Goal: Task Accomplishment & Management: Manage account settings

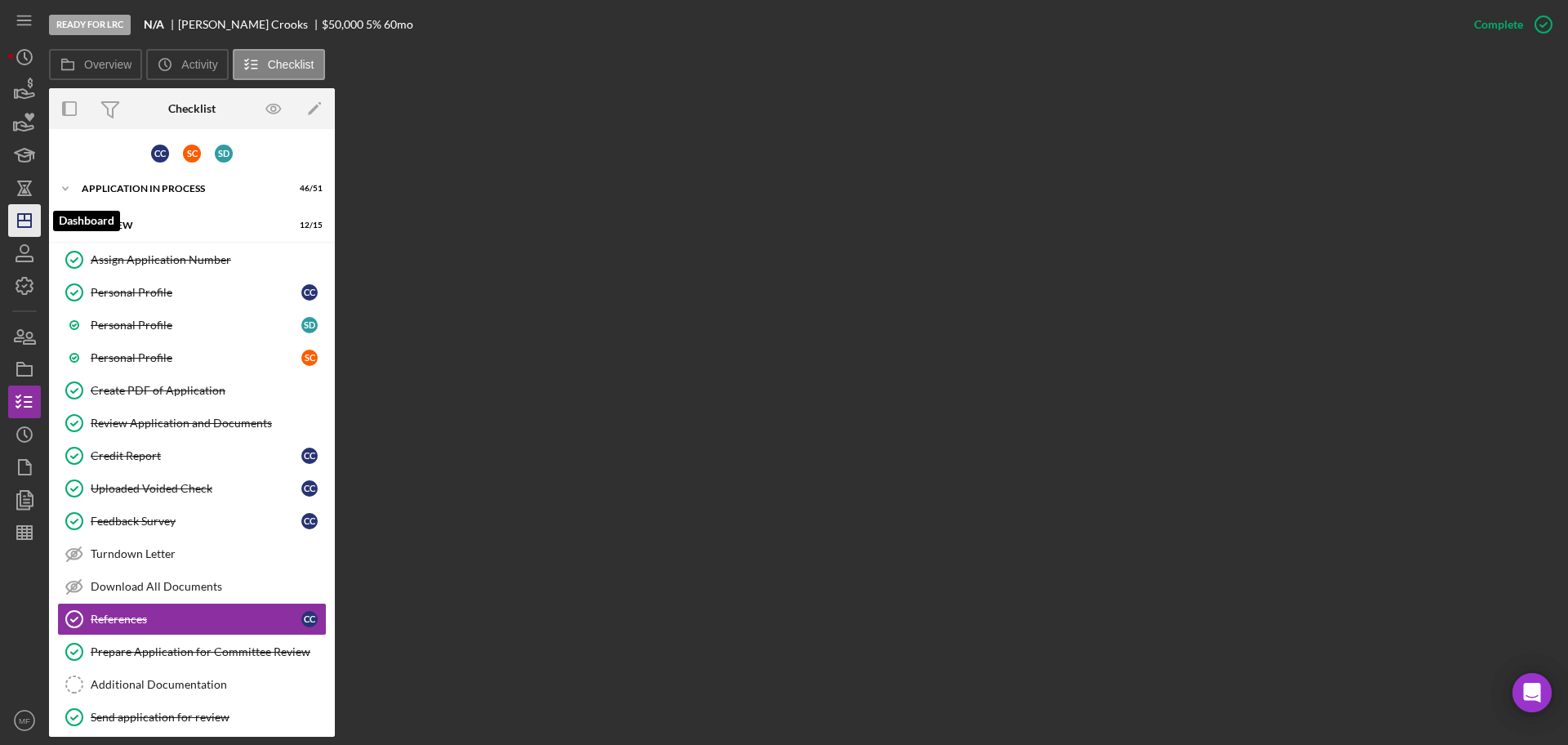
click at [24, 228] on icon "Icon/Dashboard" at bounding box center [24, 220] width 40 height 40
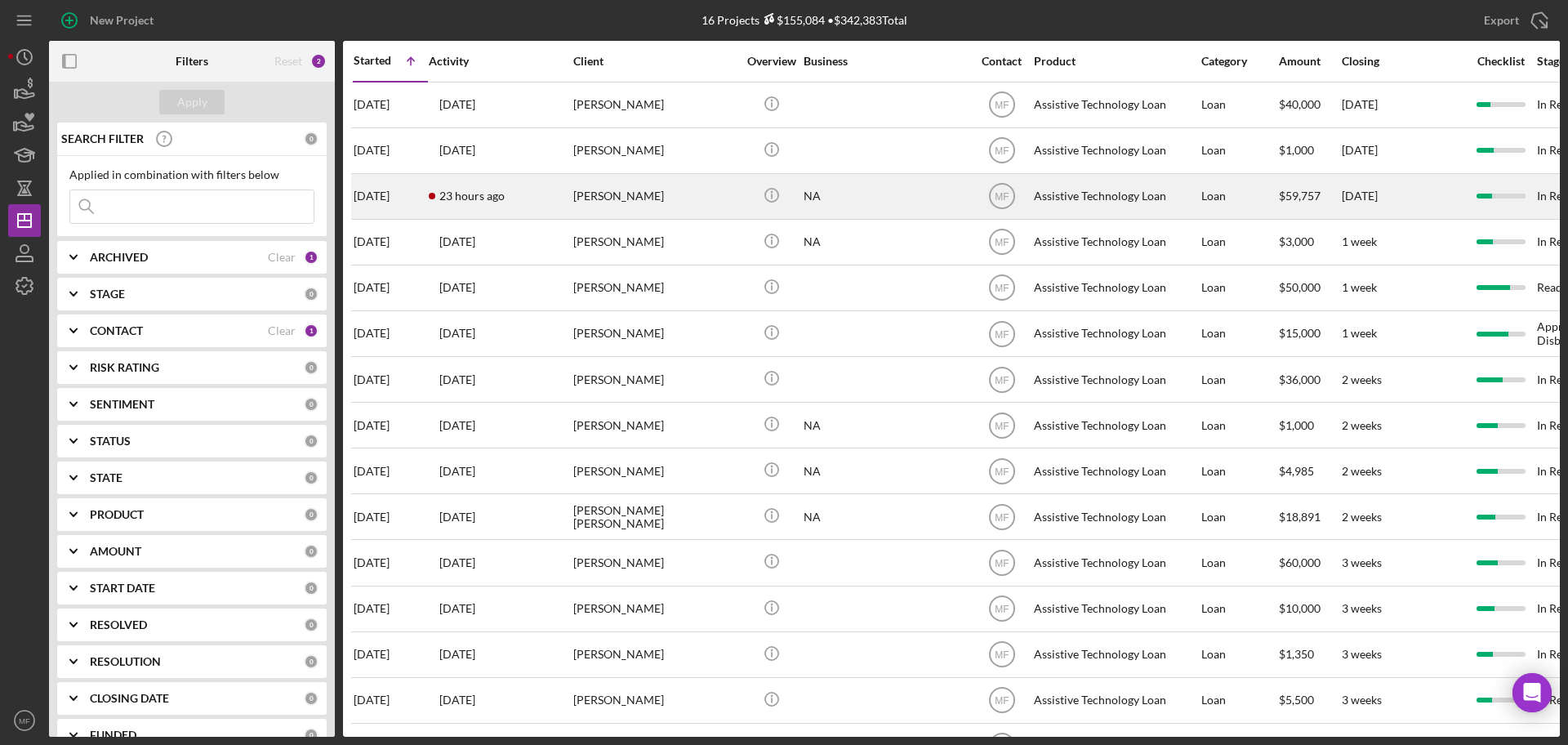
click at [655, 184] on div "[PERSON_NAME]" at bounding box center [655, 196] width 164 height 43
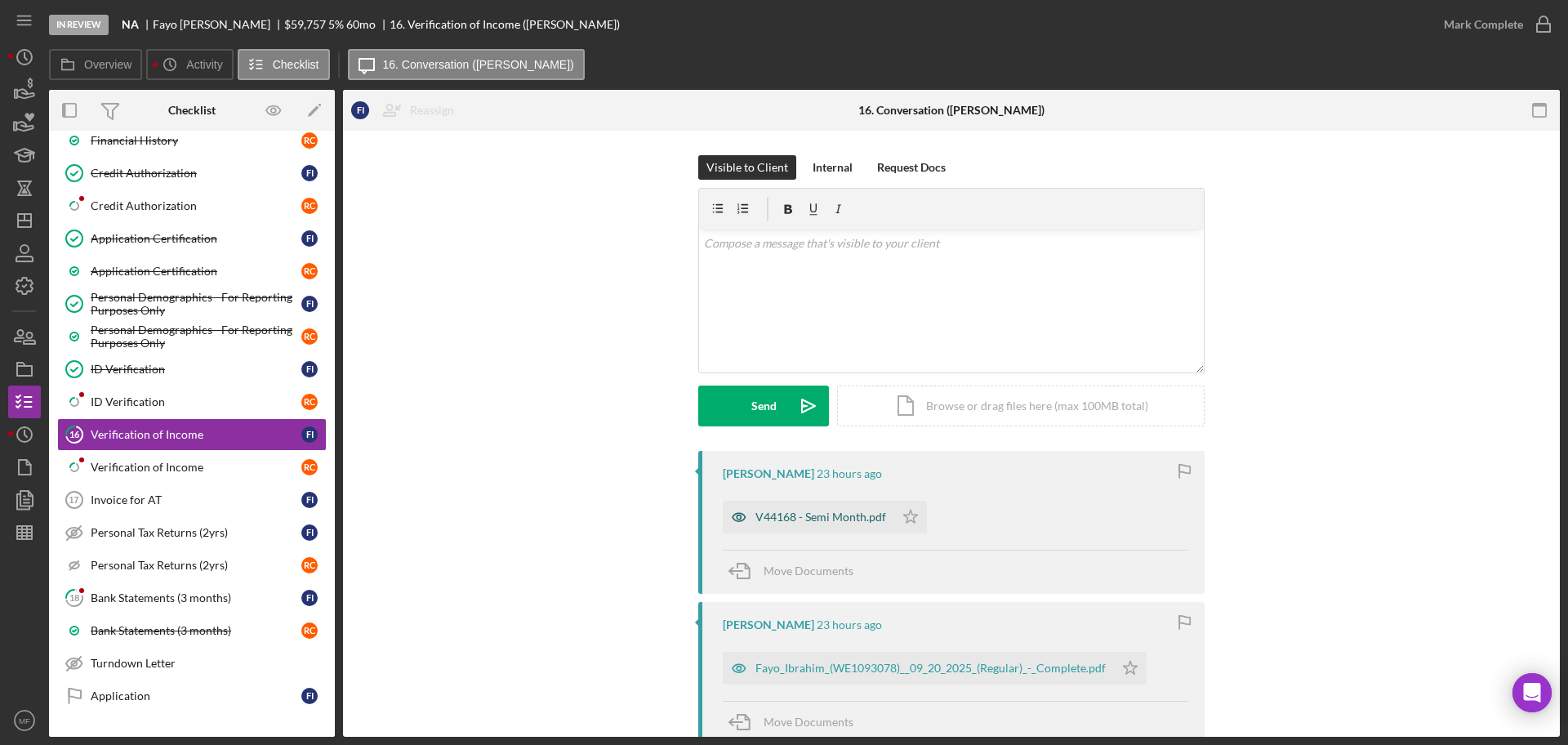
click at [829, 516] on div "V44168 - Semi Month.pdf" at bounding box center [821, 517] width 131 height 13
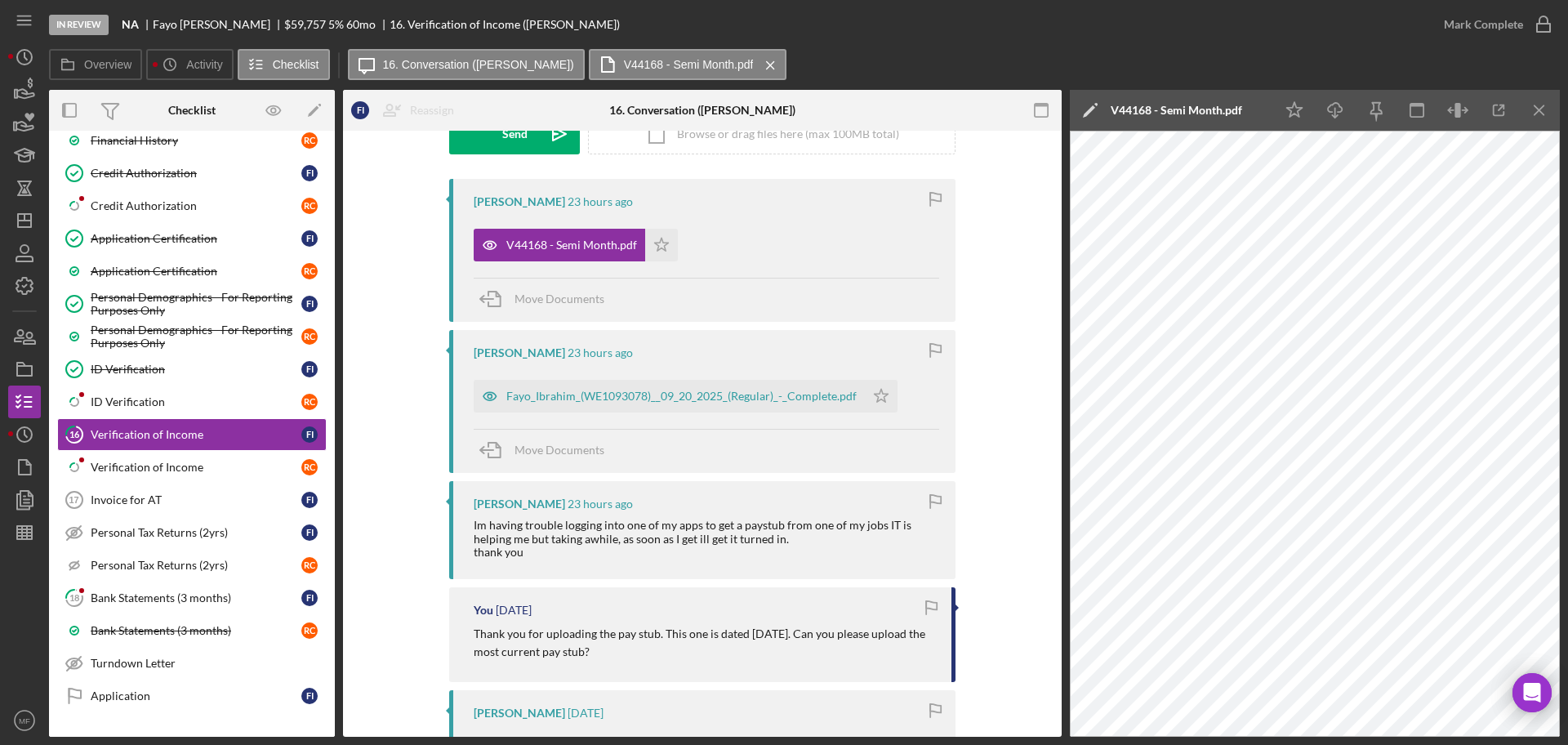
scroll to position [306, 0]
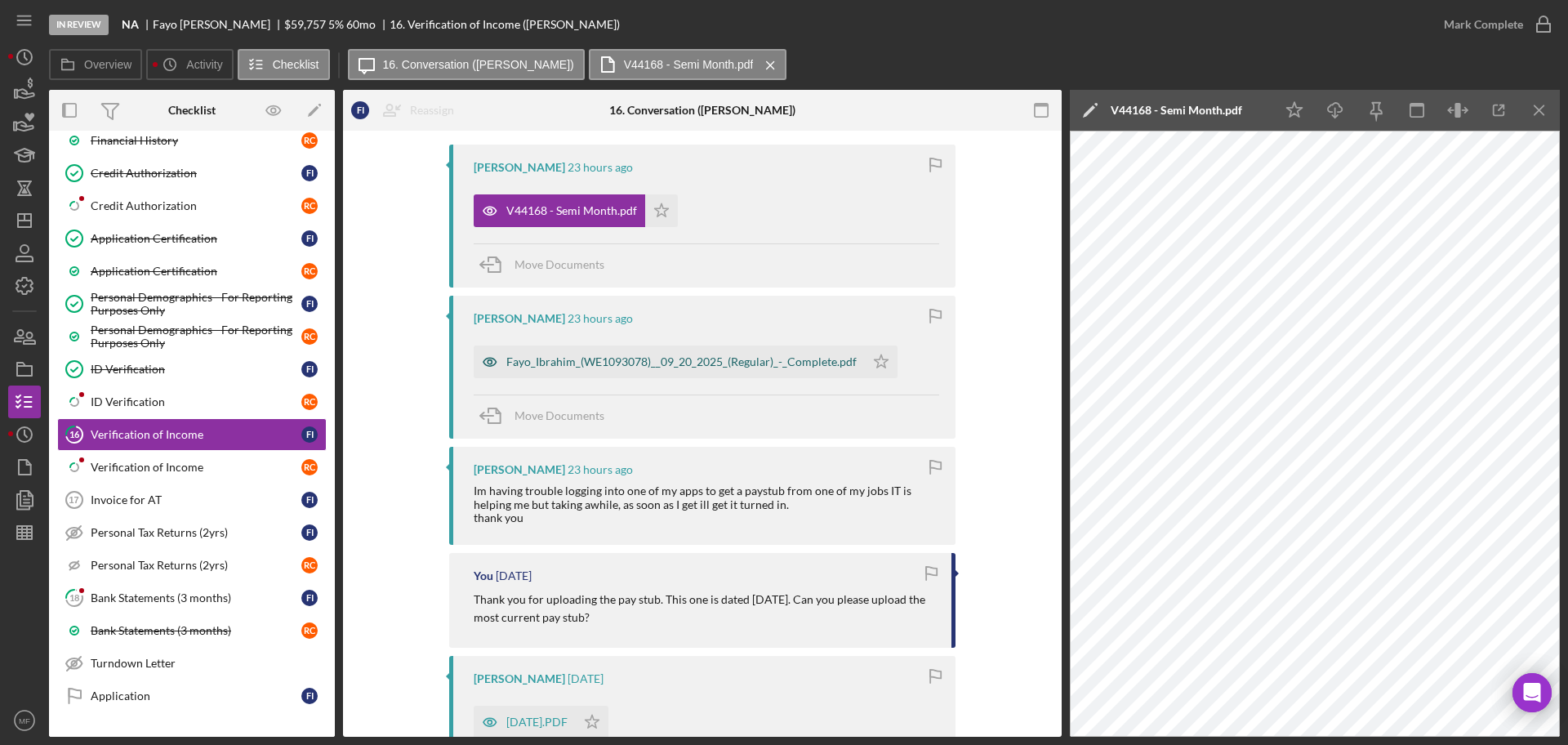
click at [679, 357] on div "Fayo_Ibrahim_(WE1093078)__09_20_2025_(Regular)_-_Complete.pdf" at bounding box center [681, 362] width 350 height 13
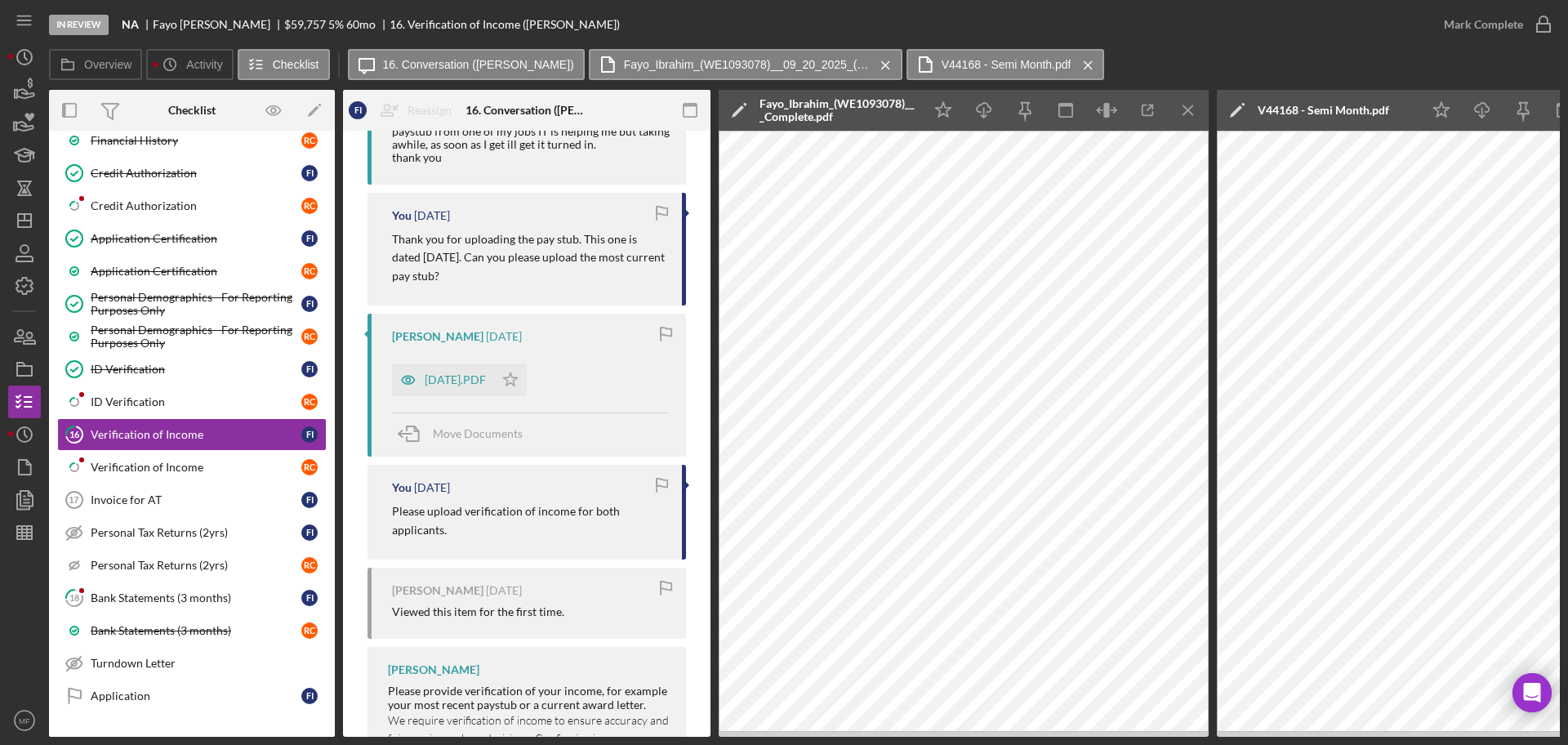
scroll to position [950, 0]
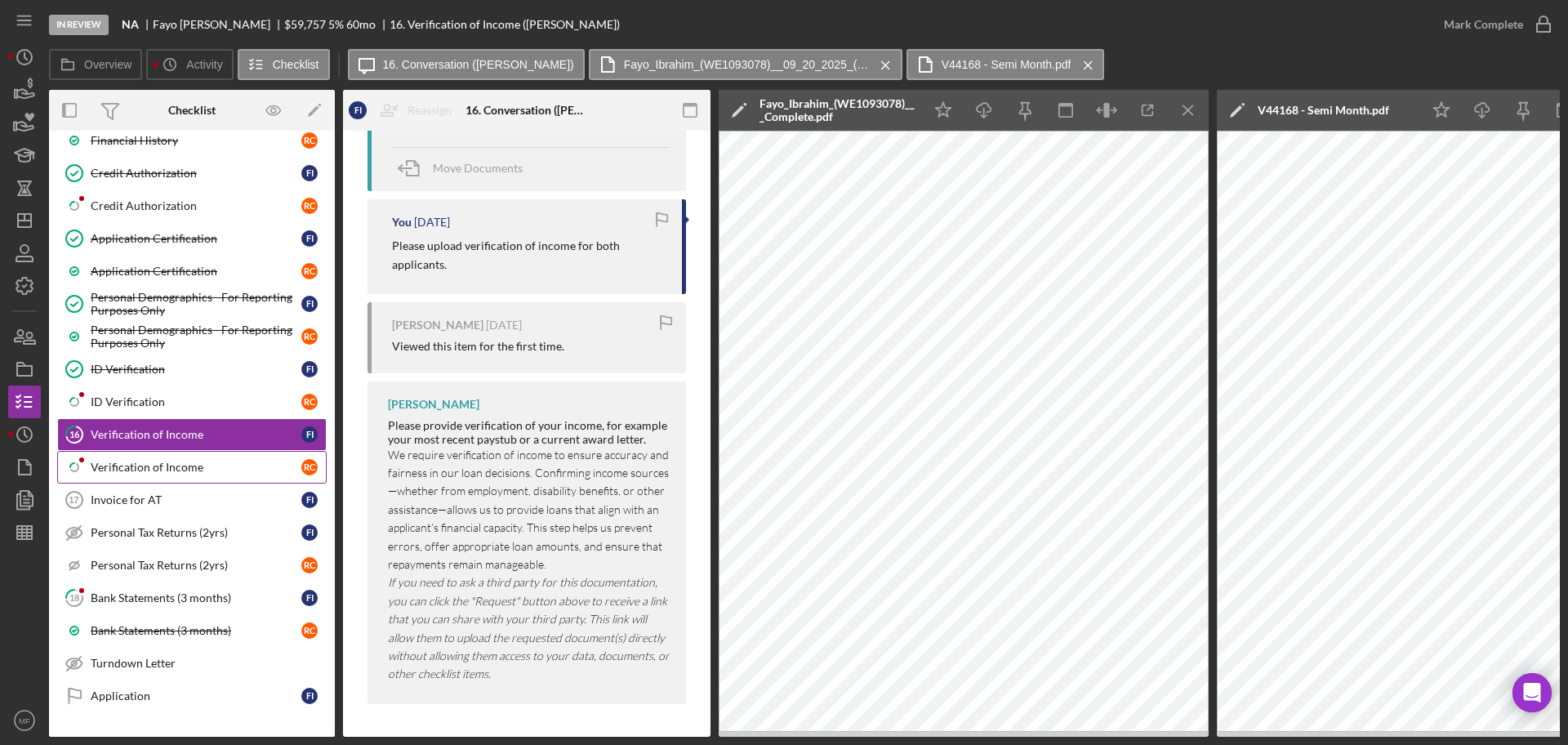
click at [179, 465] on div "Verification of Income" at bounding box center [195, 468] width 211 height 13
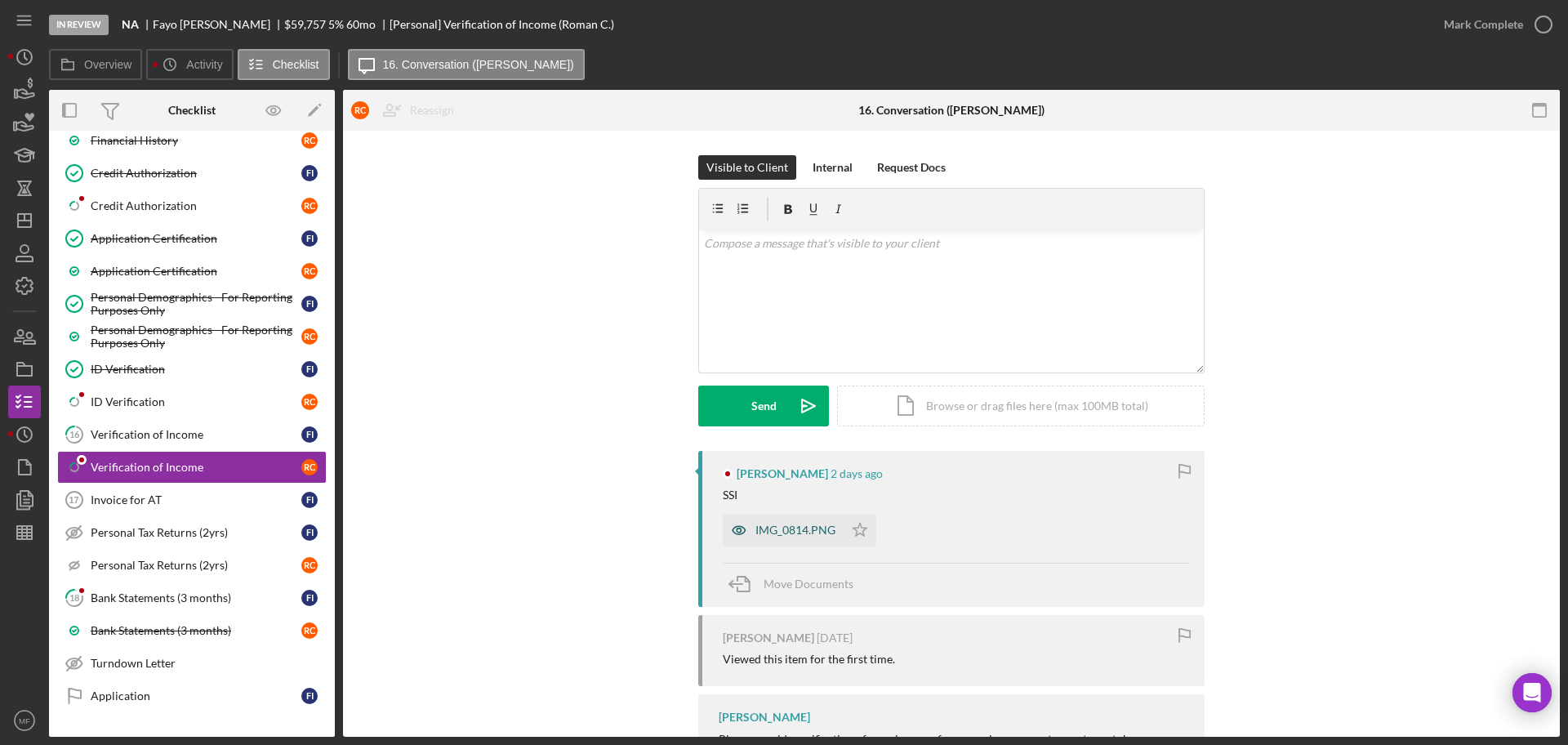
click at [769, 526] on div "IMG_0814.PNG" at bounding box center [795, 530] width 80 height 13
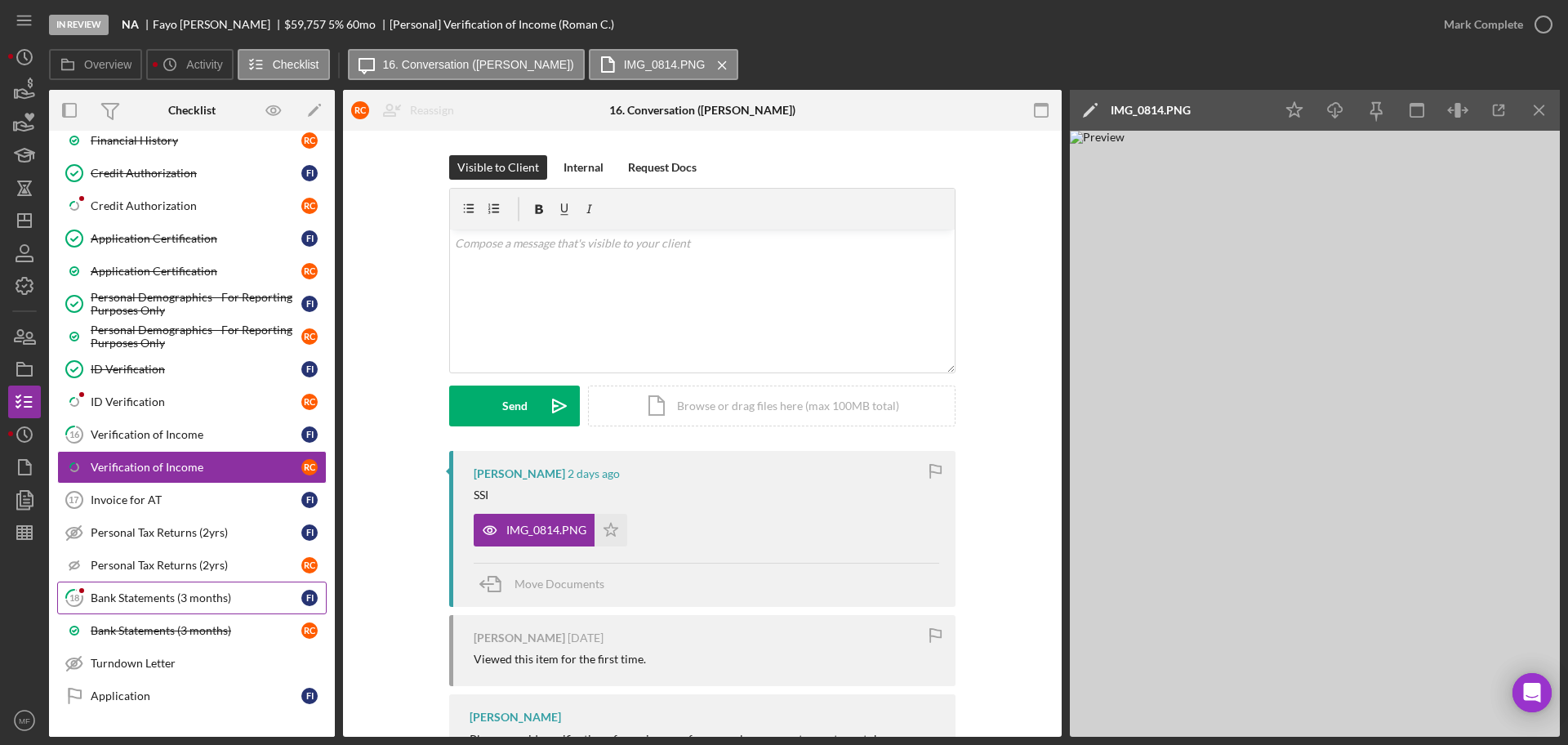
click at [152, 596] on div "Bank Statements (3 months)" at bounding box center [195, 598] width 211 height 13
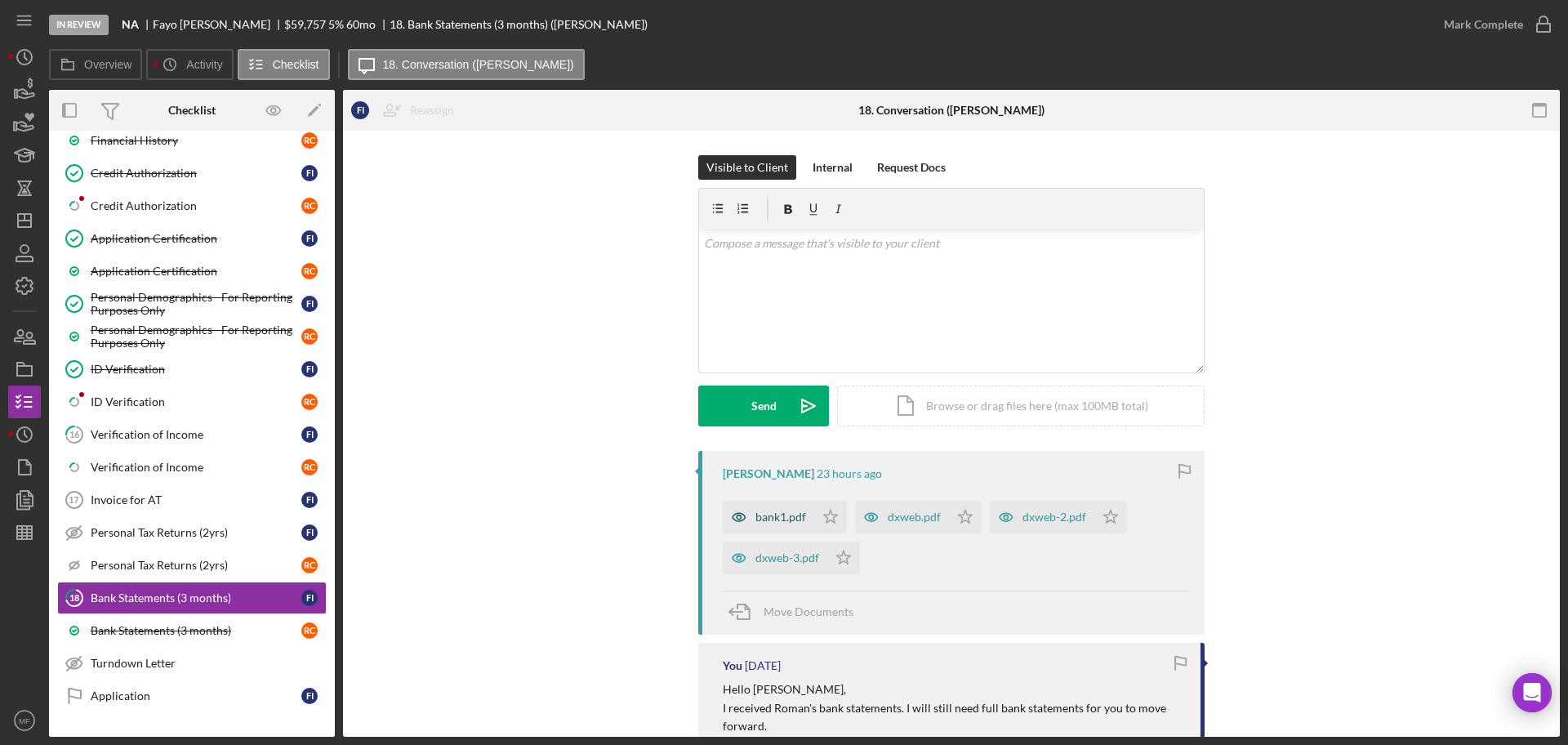
click at [772, 508] on div "bank1.pdf" at bounding box center [768, 517] width 91 height 33
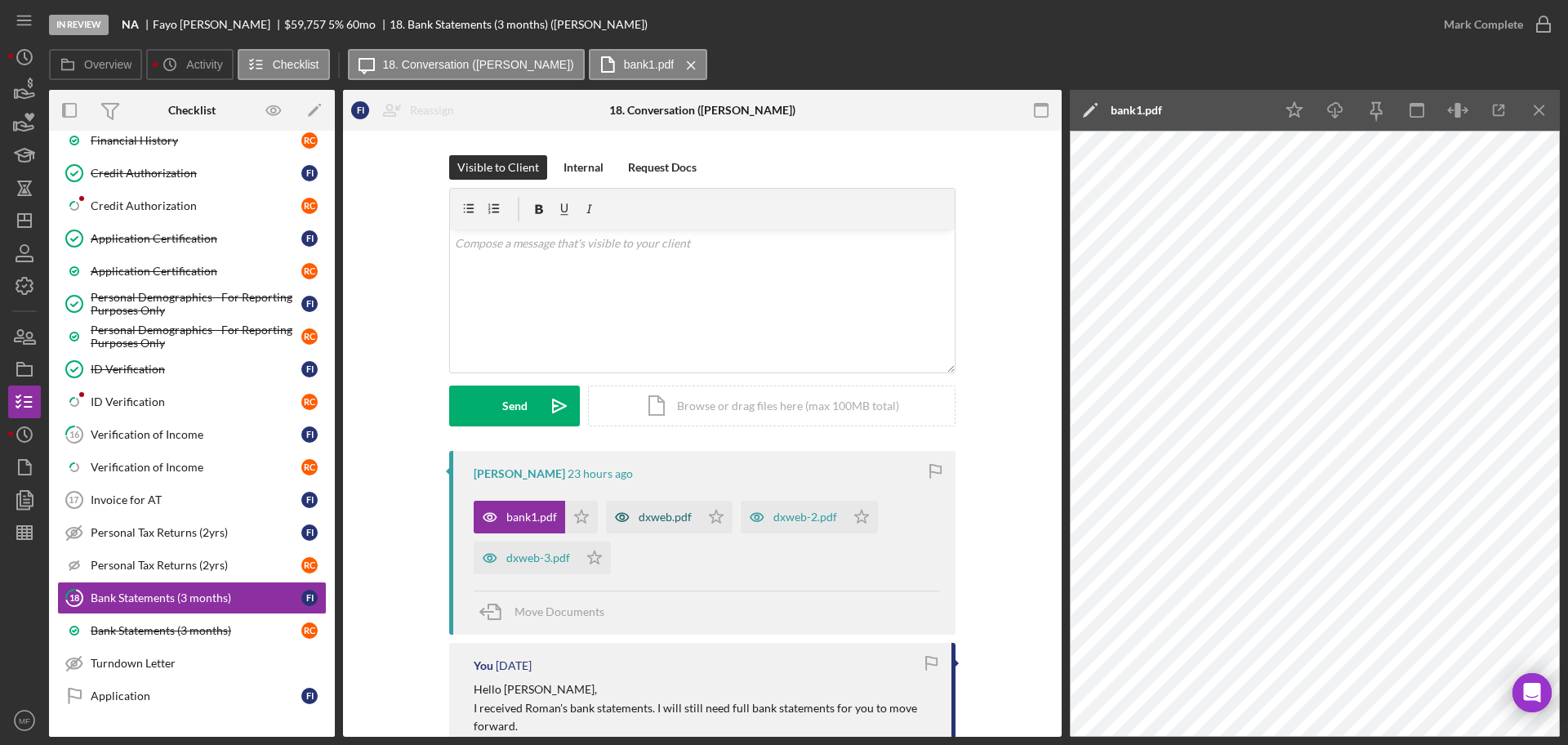
click at [666, 512] on div "dxweb.pdf" at bounding box center [665, 517] width 53 height 13
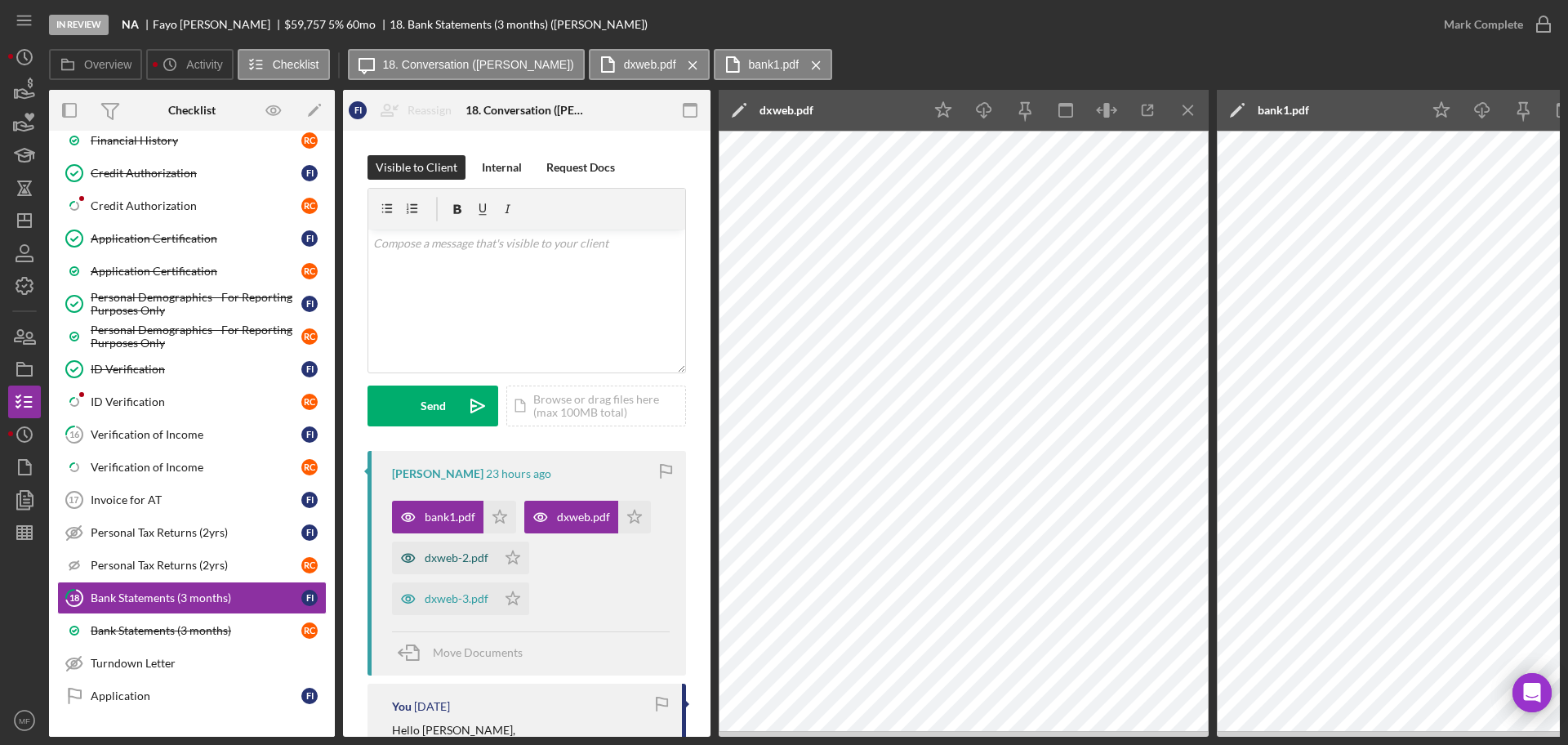
click at [442, 553] on div "dxweb-2.pdf" at bounding box center [456, 558] width 64 height 13
click at [443, 601] on div "dxweb-3.pdf" at bounding box center [456, 599] width 64 height 13
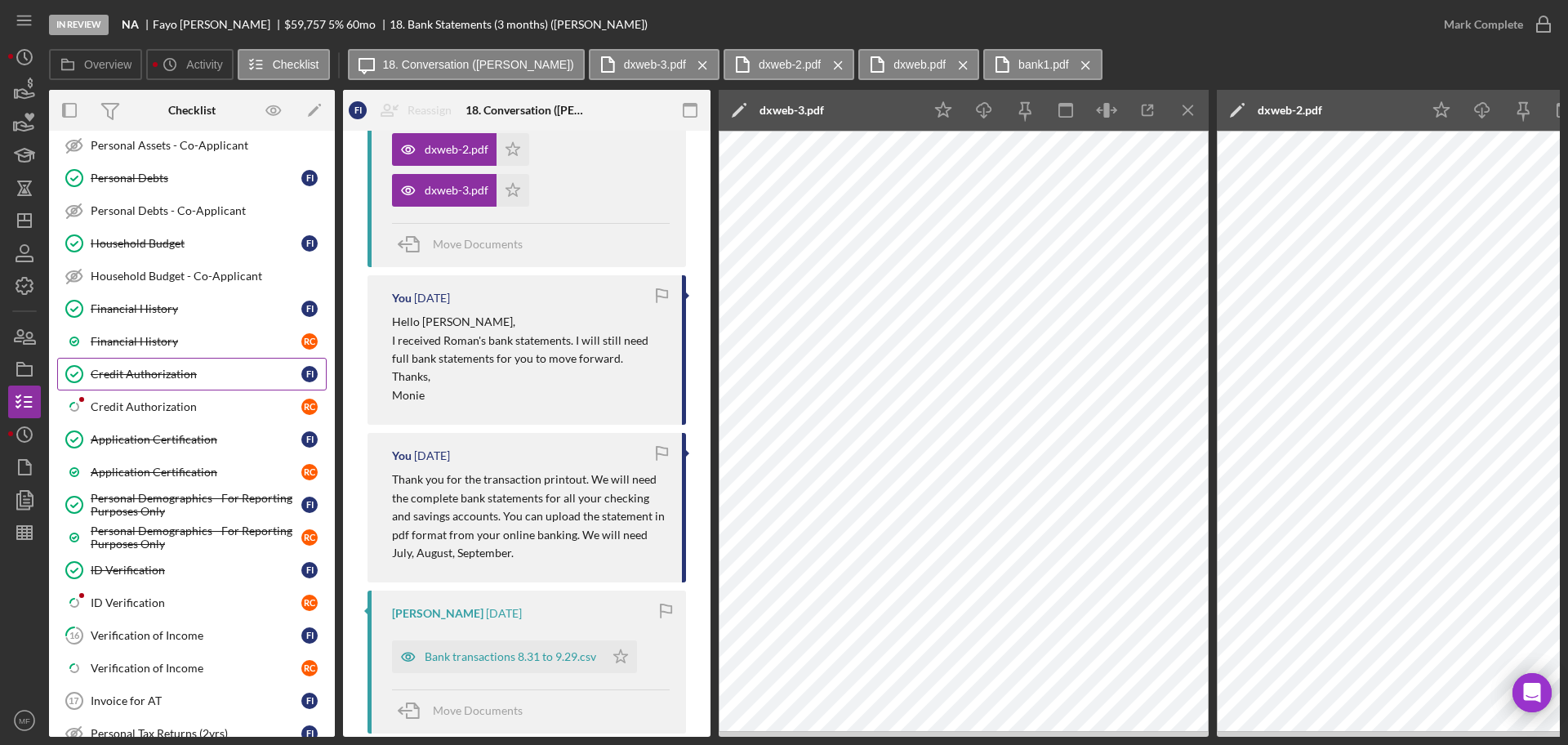
scroll to position [468, 0]
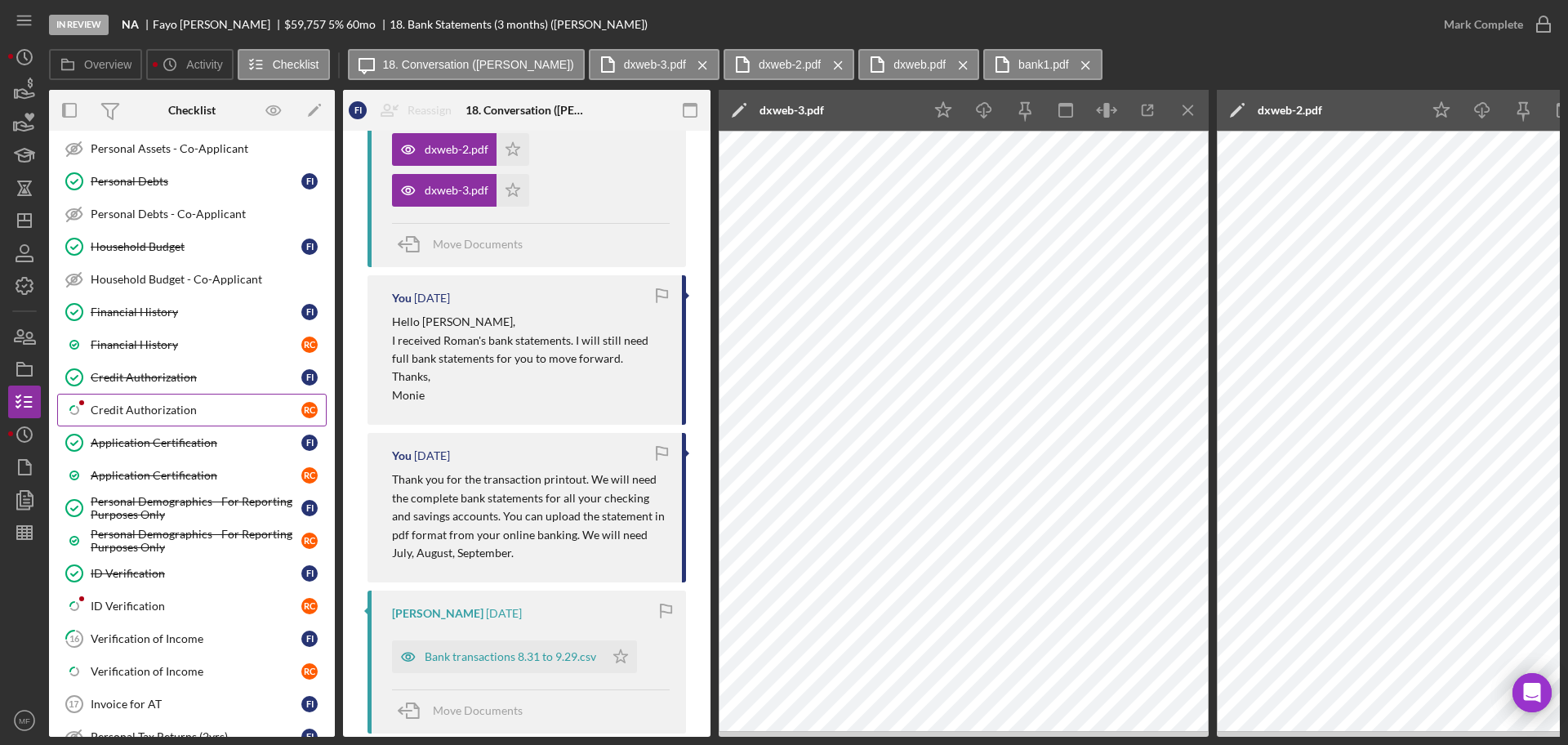
click at [143, 407] on div "Credit Authorization" at bounding box center [195, 410] width 211 height 13
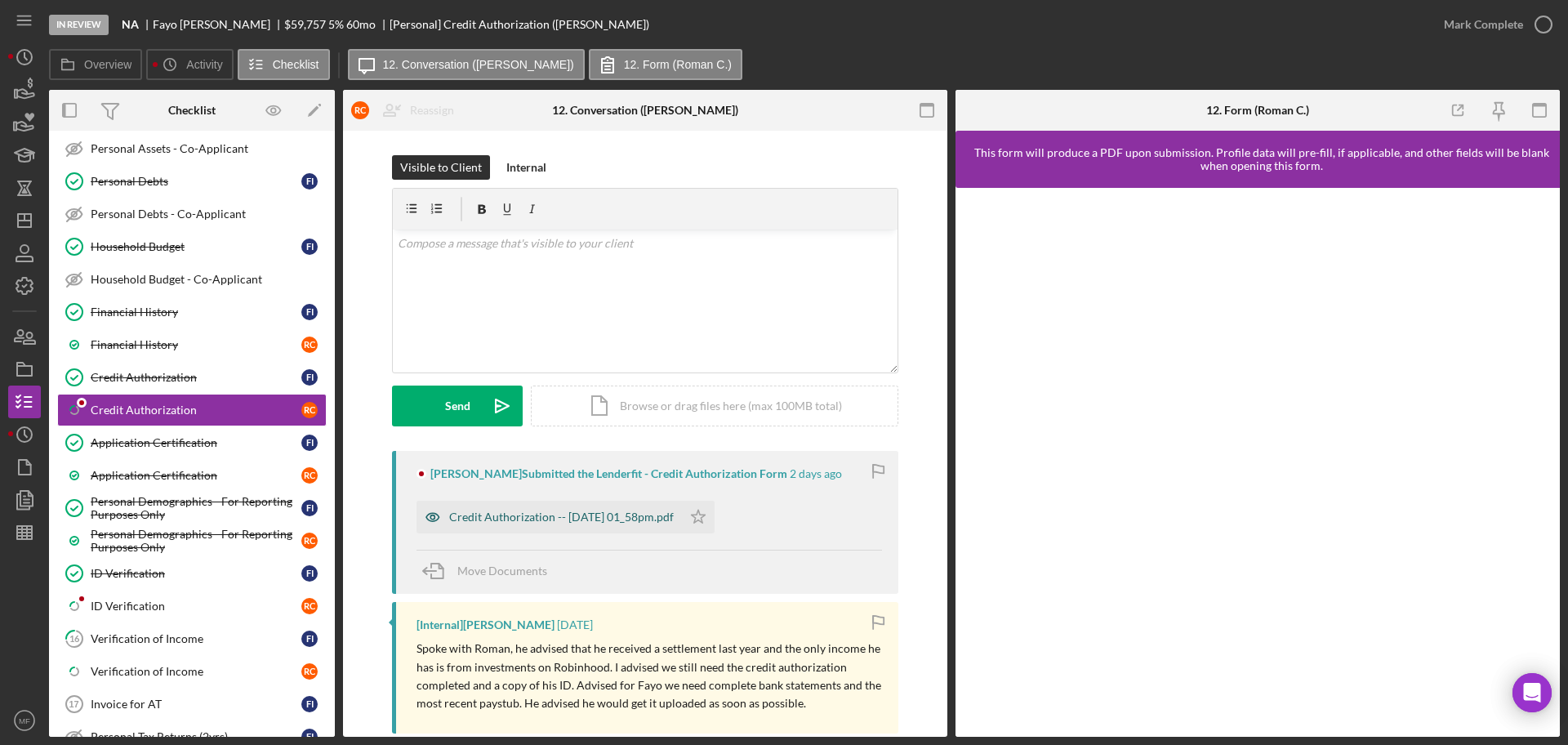
click at [585, 509] on div "Credit Authorization -- [DATE] 01_58pm.pdf" at bounding box center [550, 517] width 266 height 33
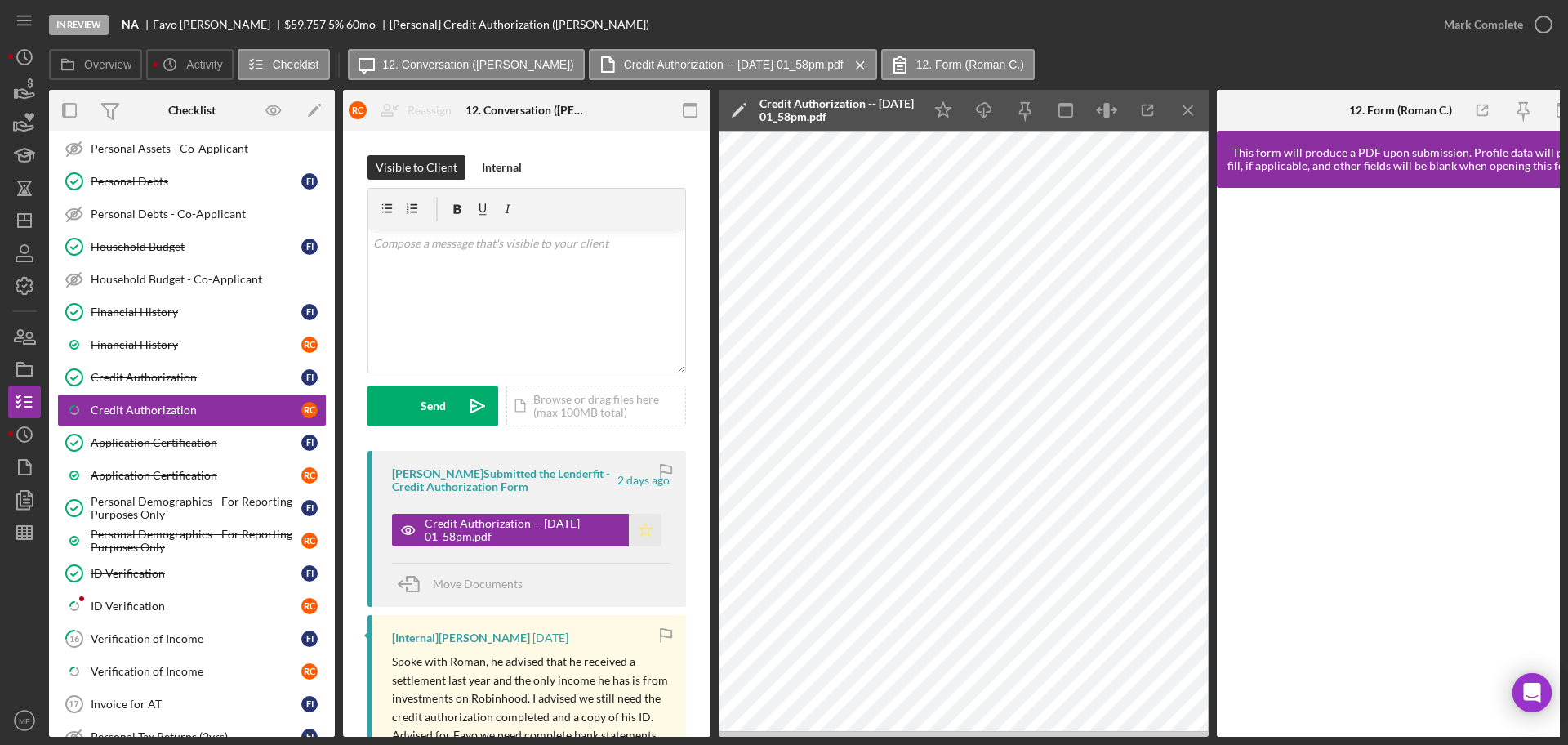
click at [642, 526] on polygon "button" at bounding box center [646, 529] width 13 height 13
click at [1524, 26] on icon "button" at bounding box center [1543, 24] width 40 height 40
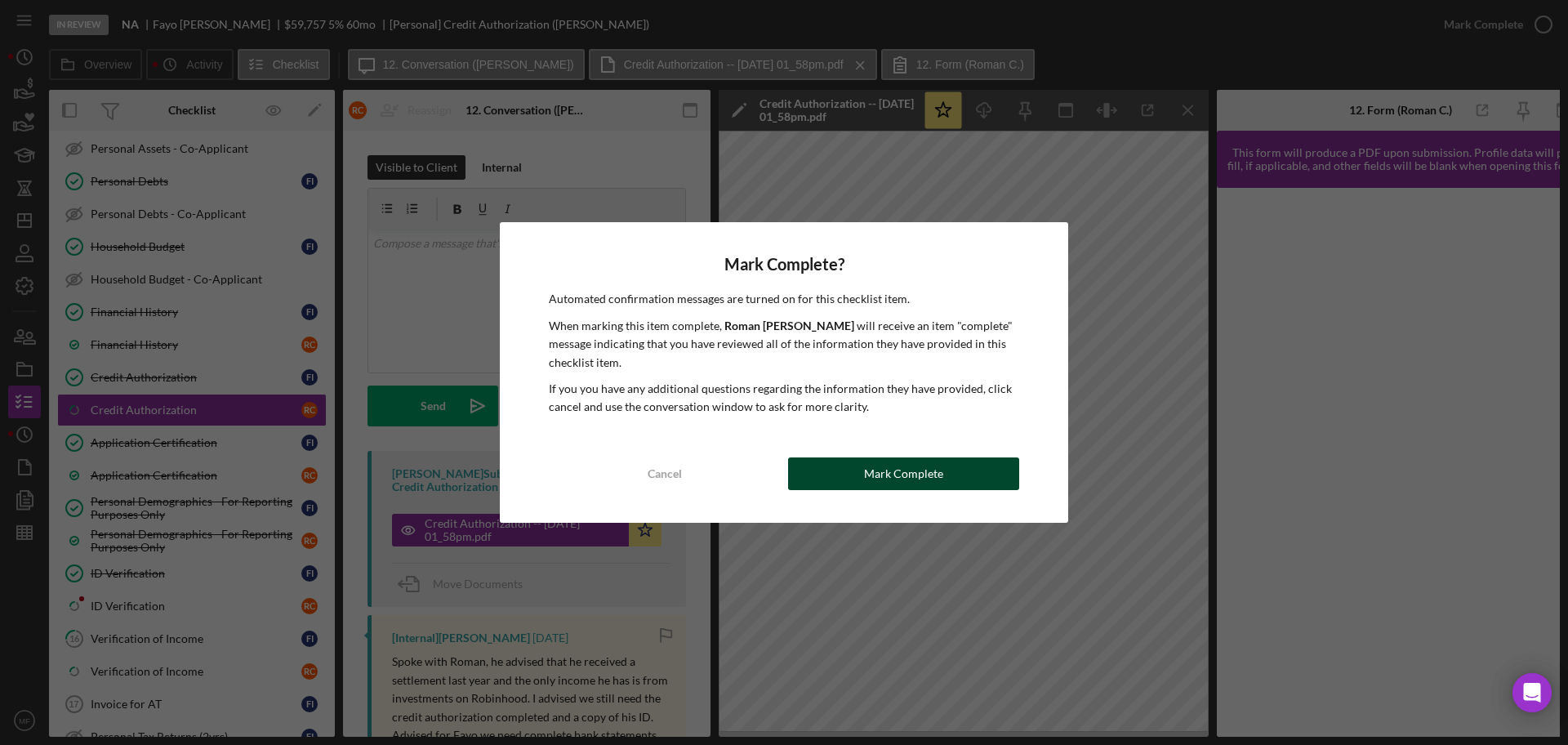
click at [860, 470] on button "Mark Complete" at bounding box center [904, 474] width 231 height 33
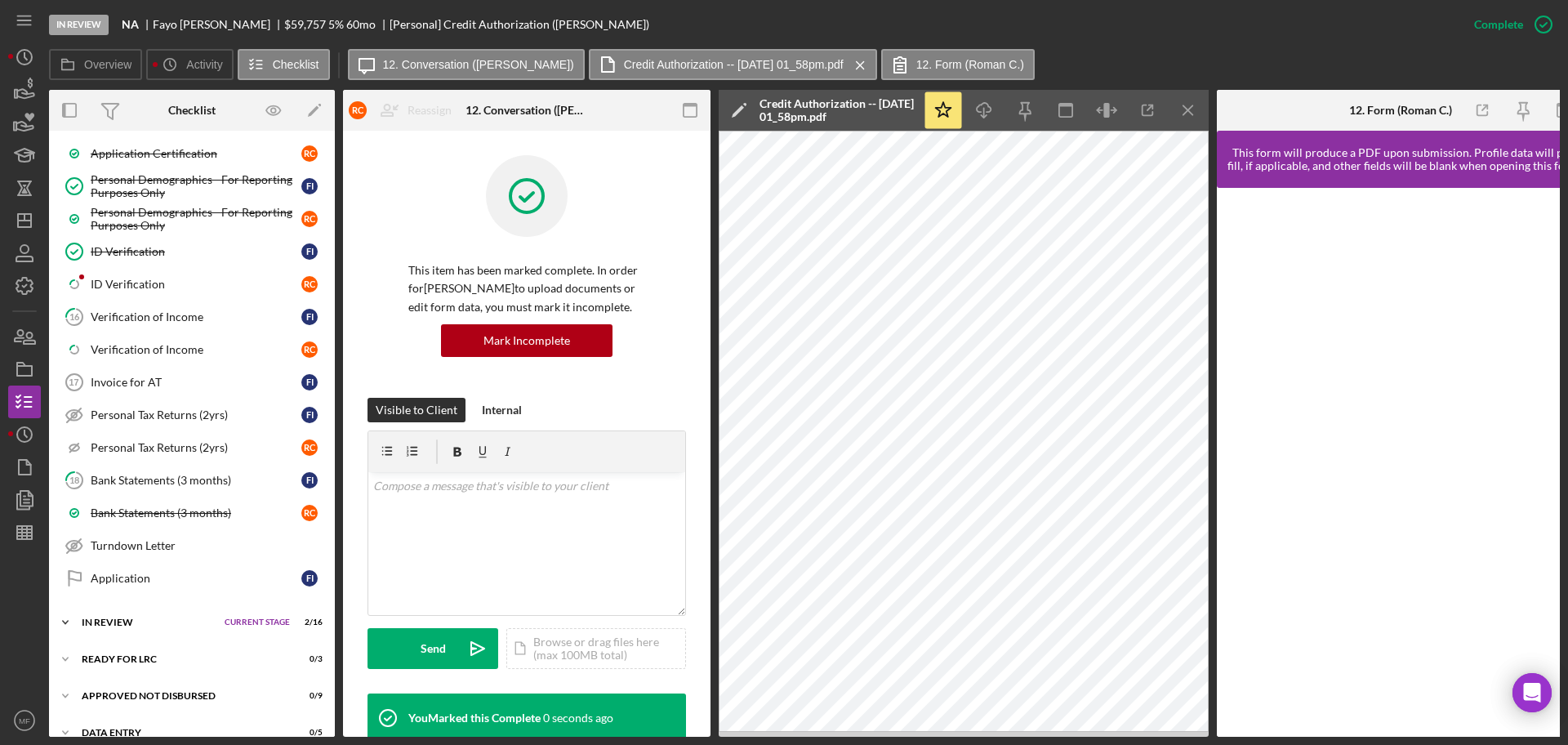
scroll to position [816, 0]
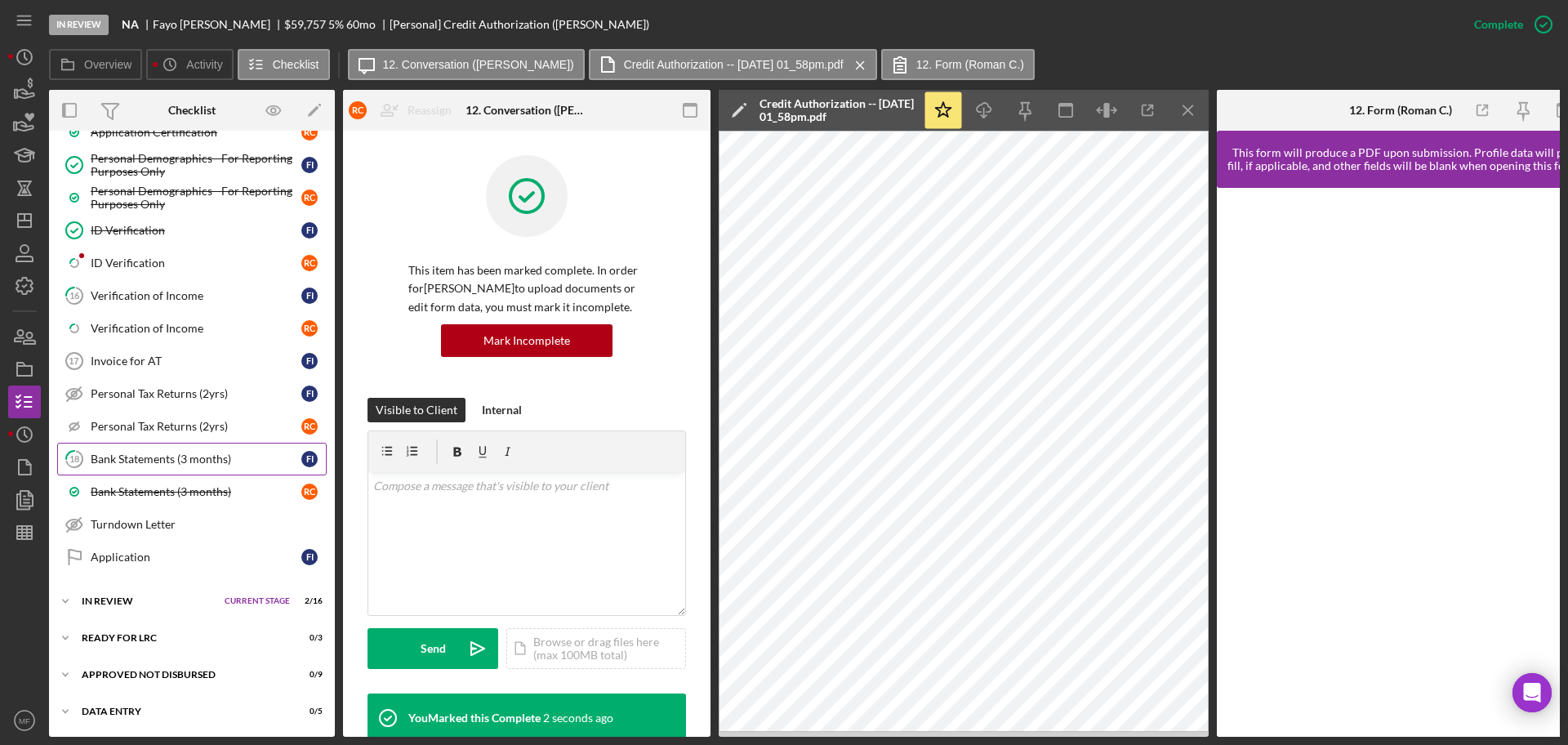
click at [155, 452] on div "Bank Statements (3 months)" at bounding box center [195, 459] width 211 height 13
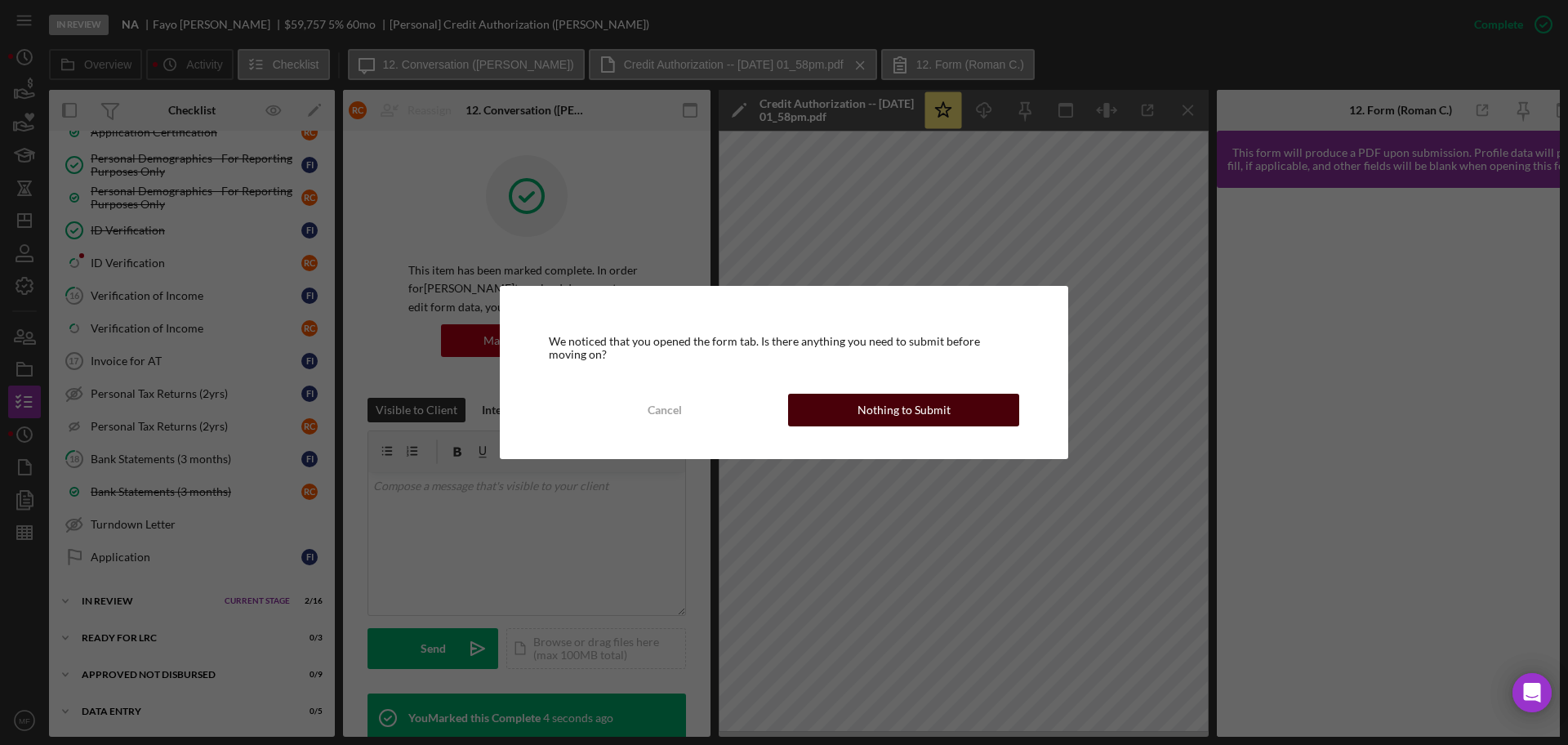
click at [895, 416] on div "Nothing to Submit" at bounding box center [904, 410] width 93 height 33
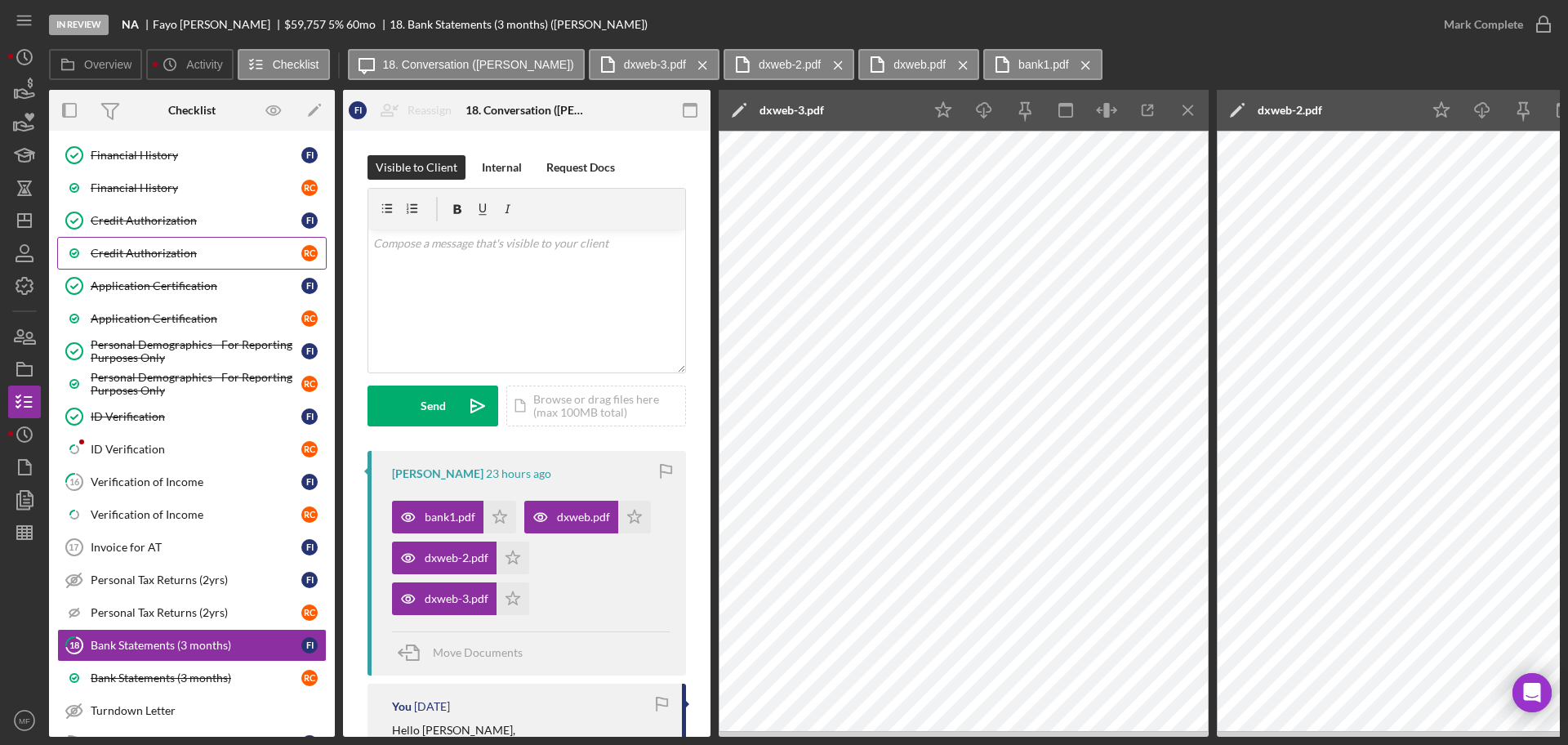
scroll to position [714, 0]
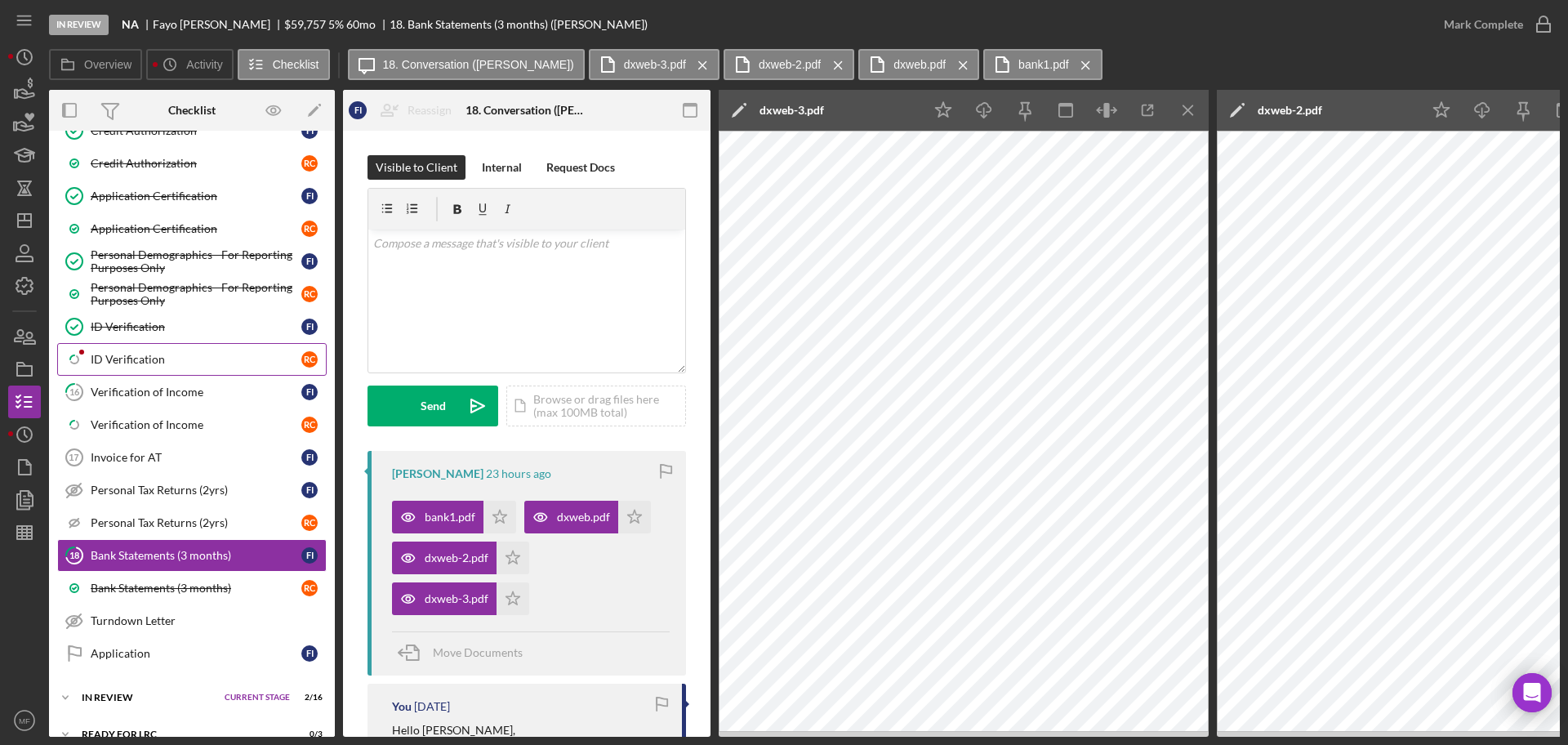
click at [146, 360] on div "ID Verification" at bounding box center [195, 360] width 211 height 13
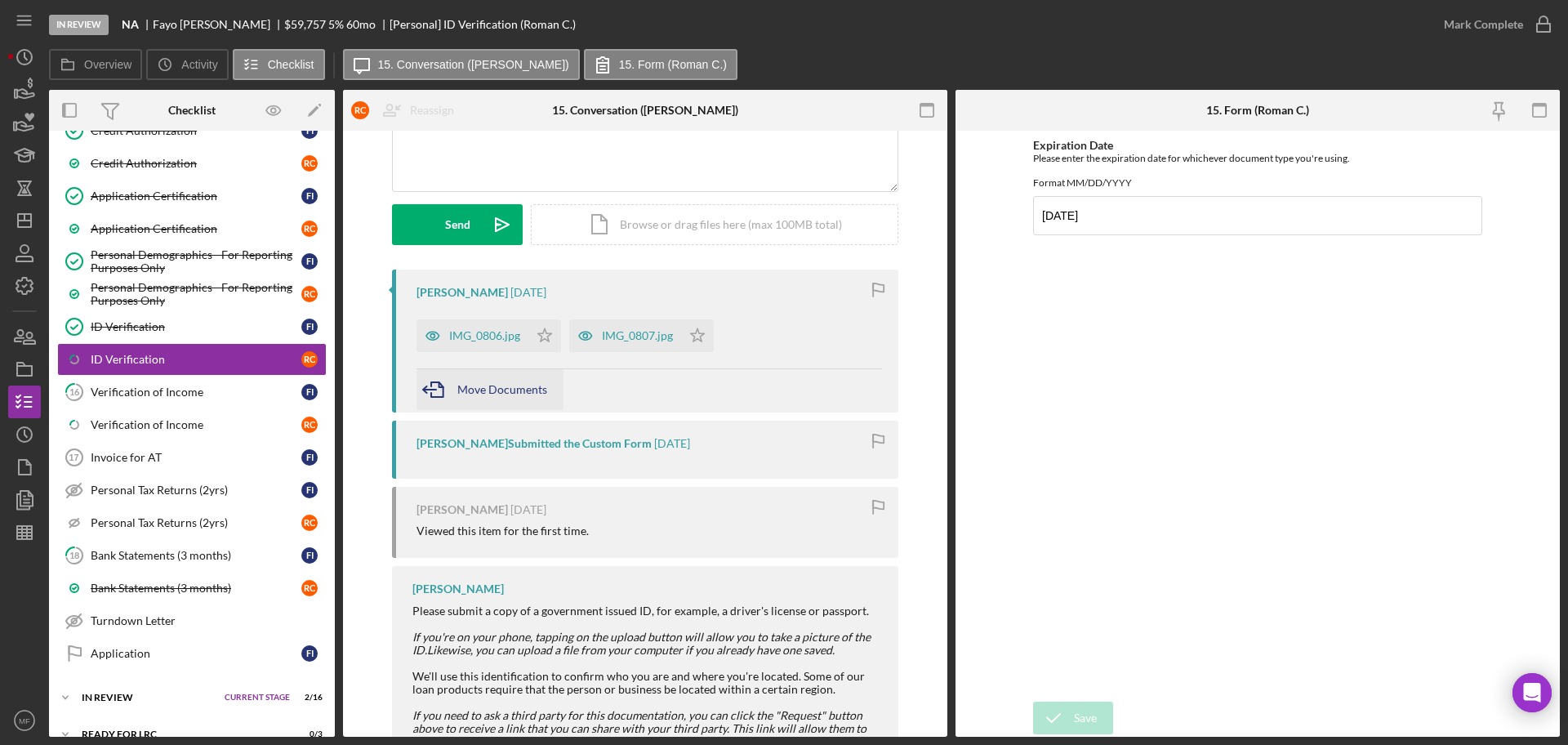
scroll to position [204, 0]
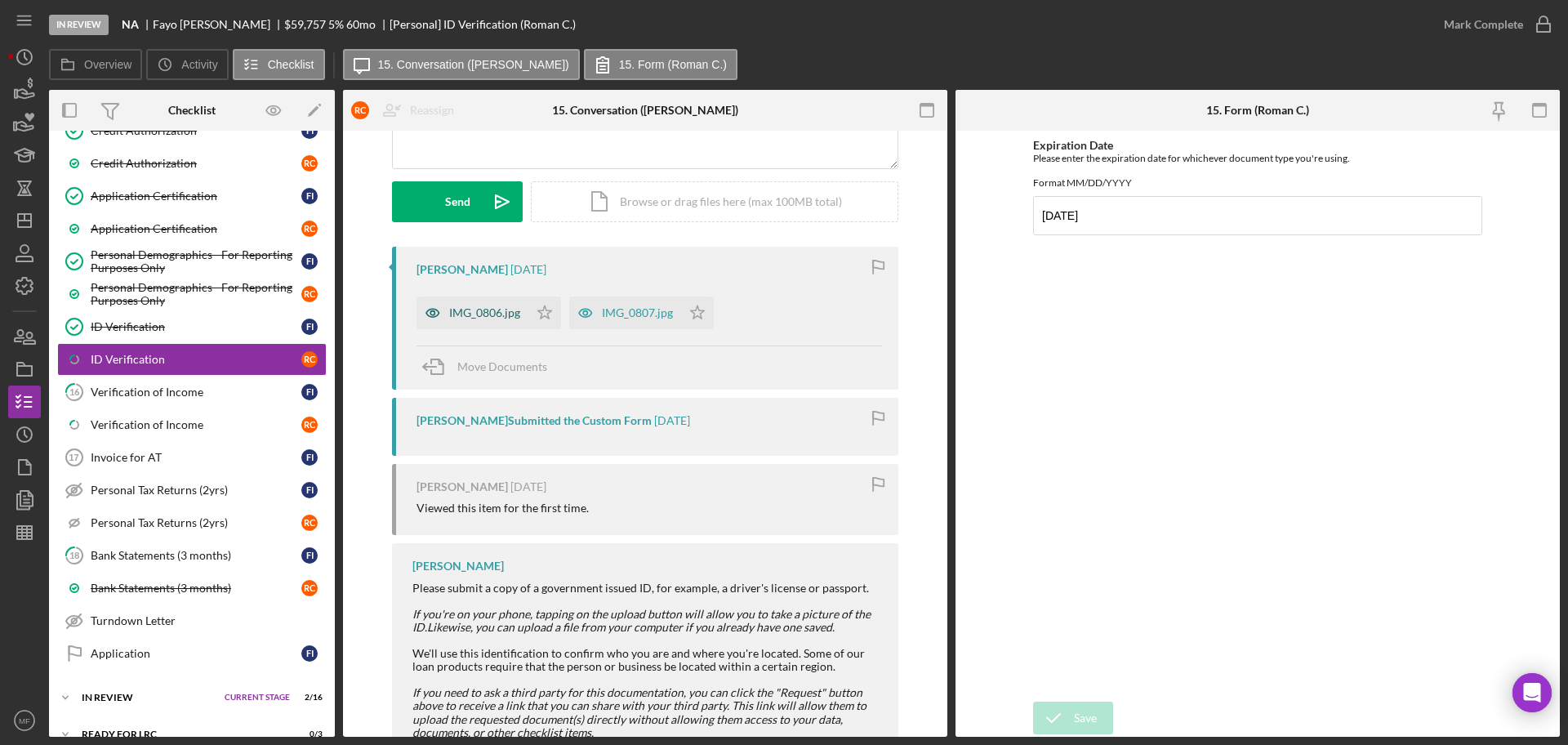
click at [479, 316] on div "IMG_0806.jpg" at bounding box center [485, 313] width 71 height 13
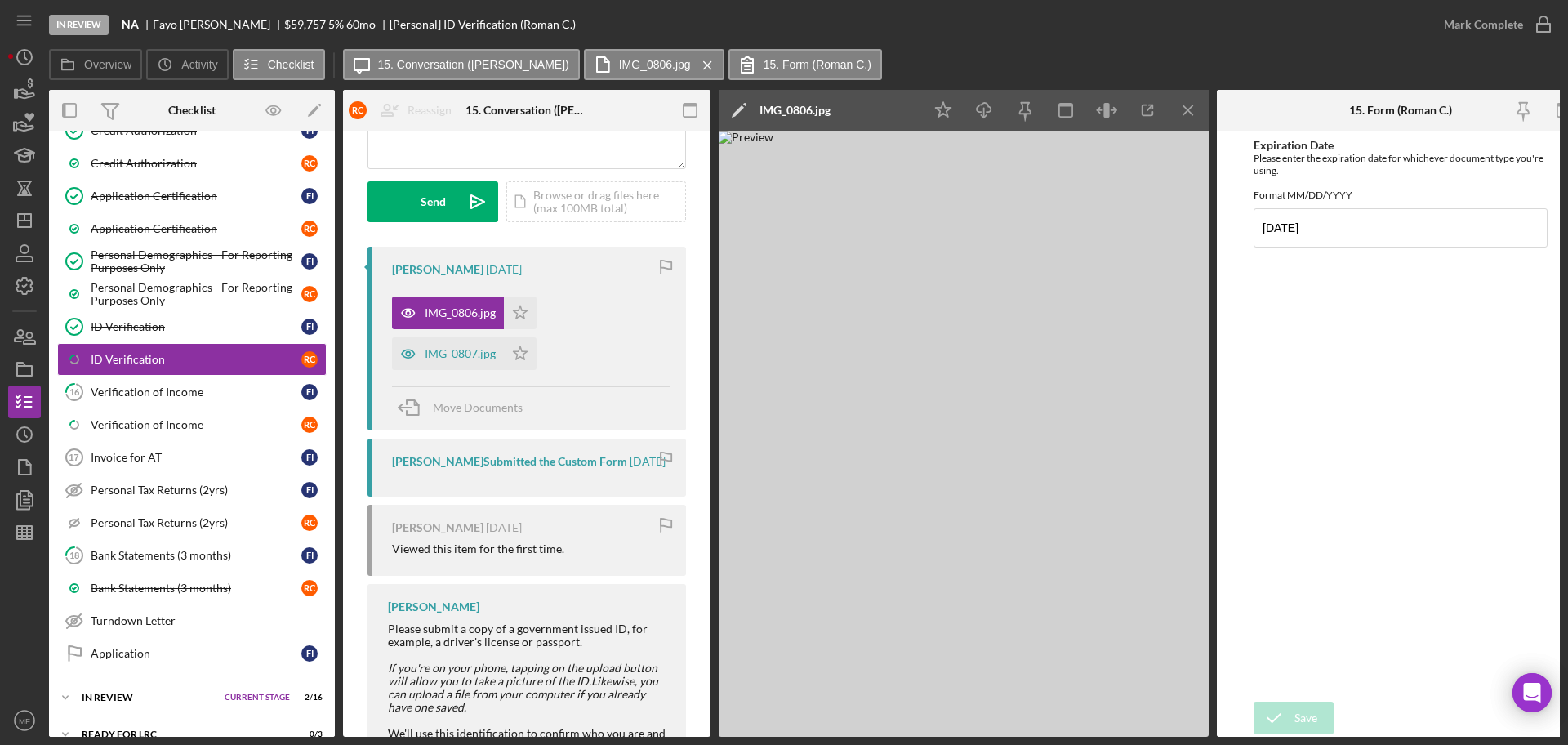
scroll to position [306, 0]
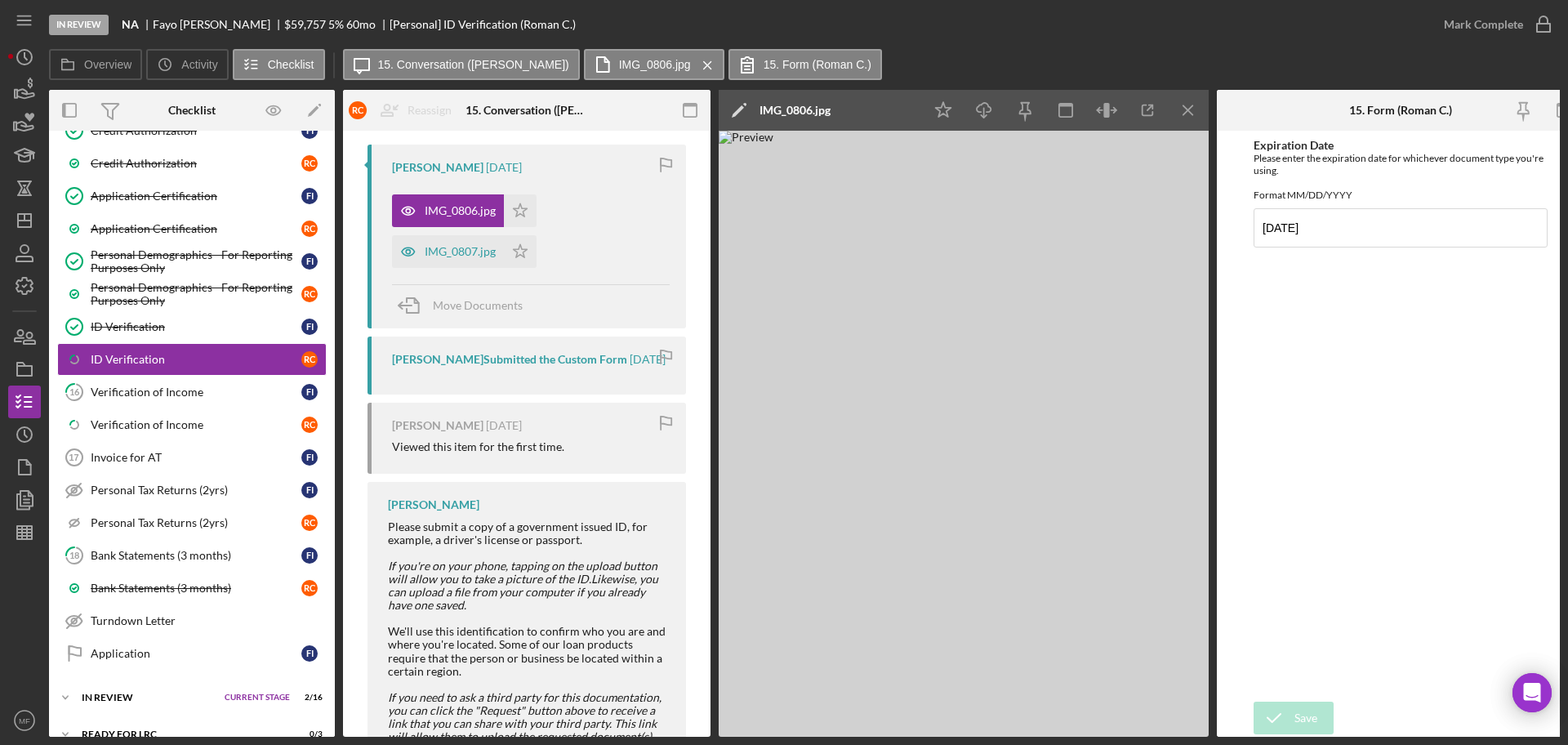
click at [987, 45] on div "In Review NA [PERSON_NAME] $59,757 $20,915 5 % 60 mo [Personal] ID Verification…" at bounding box center [738, 24] width 1378 height 49
click at [921, 28] on div "In Review NA [PERSON_NAME] $59,757 $20,915 5 % 60 mo [Personal] ID Verification…" at bounding box center [738, 24] width 1378 height 49
click at [973, 36] on div "In Review NA [PERSON_NAME] $59,757 $20,915 5 % 60 mo [Personal] ID Verification…" at bounding box center [738, 24] width 1378 height 49
click at [25, 57] on polyline "button" at bounding box center [25, 56] width 3 height 7
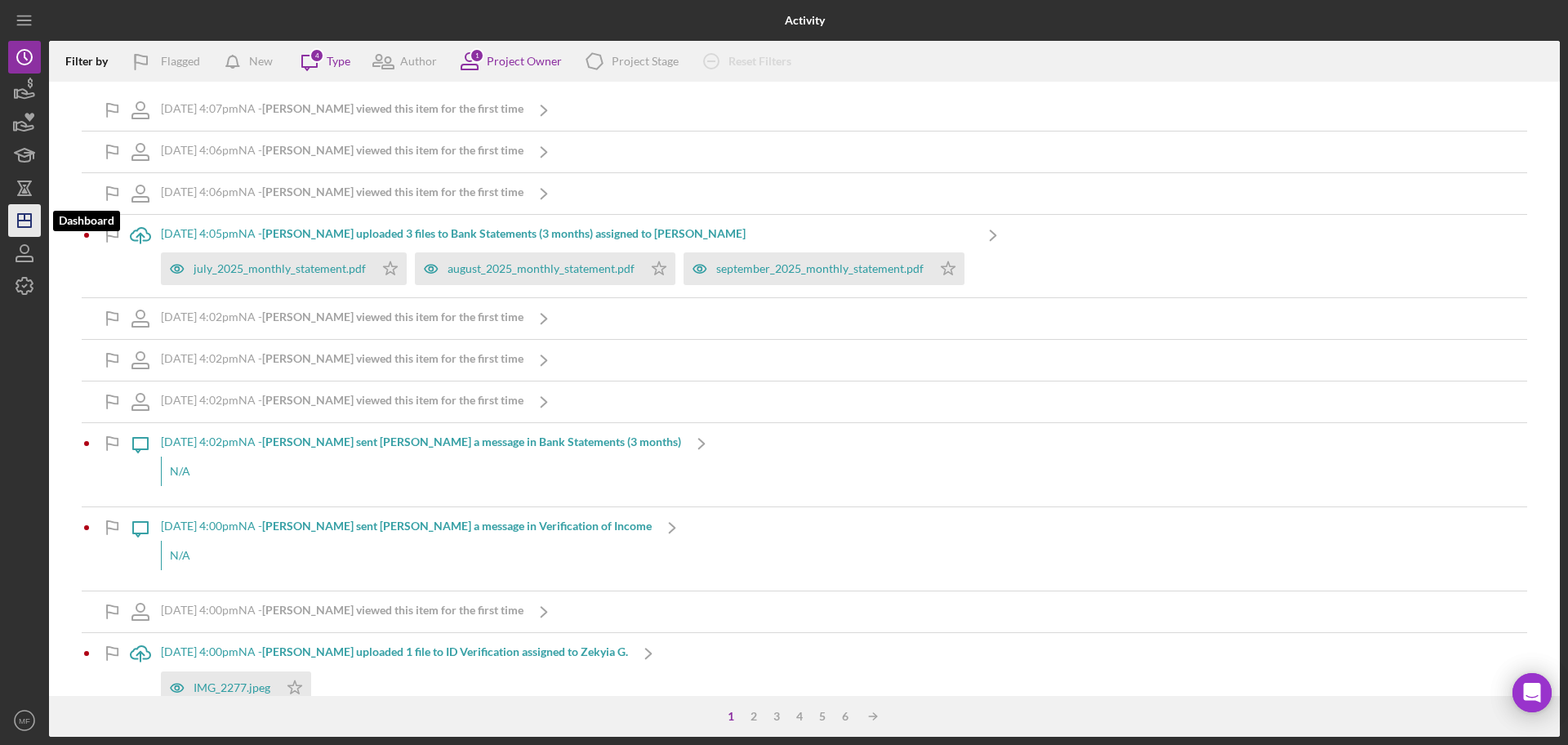
click at [26, 215] on icon "Icon/Dashboard" at bounding box center [24, 220] width 40 height 40
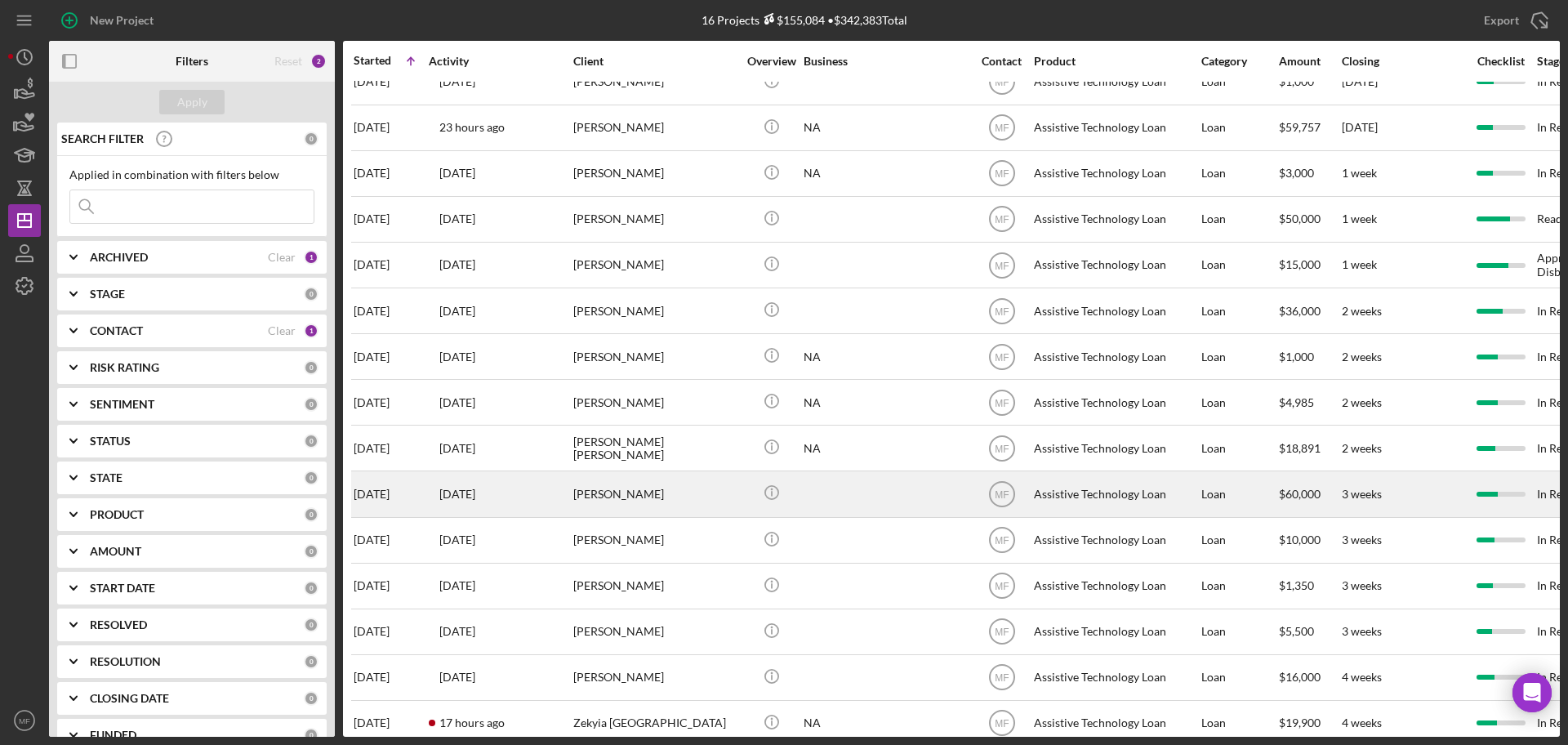
scroll to position [102, 0]
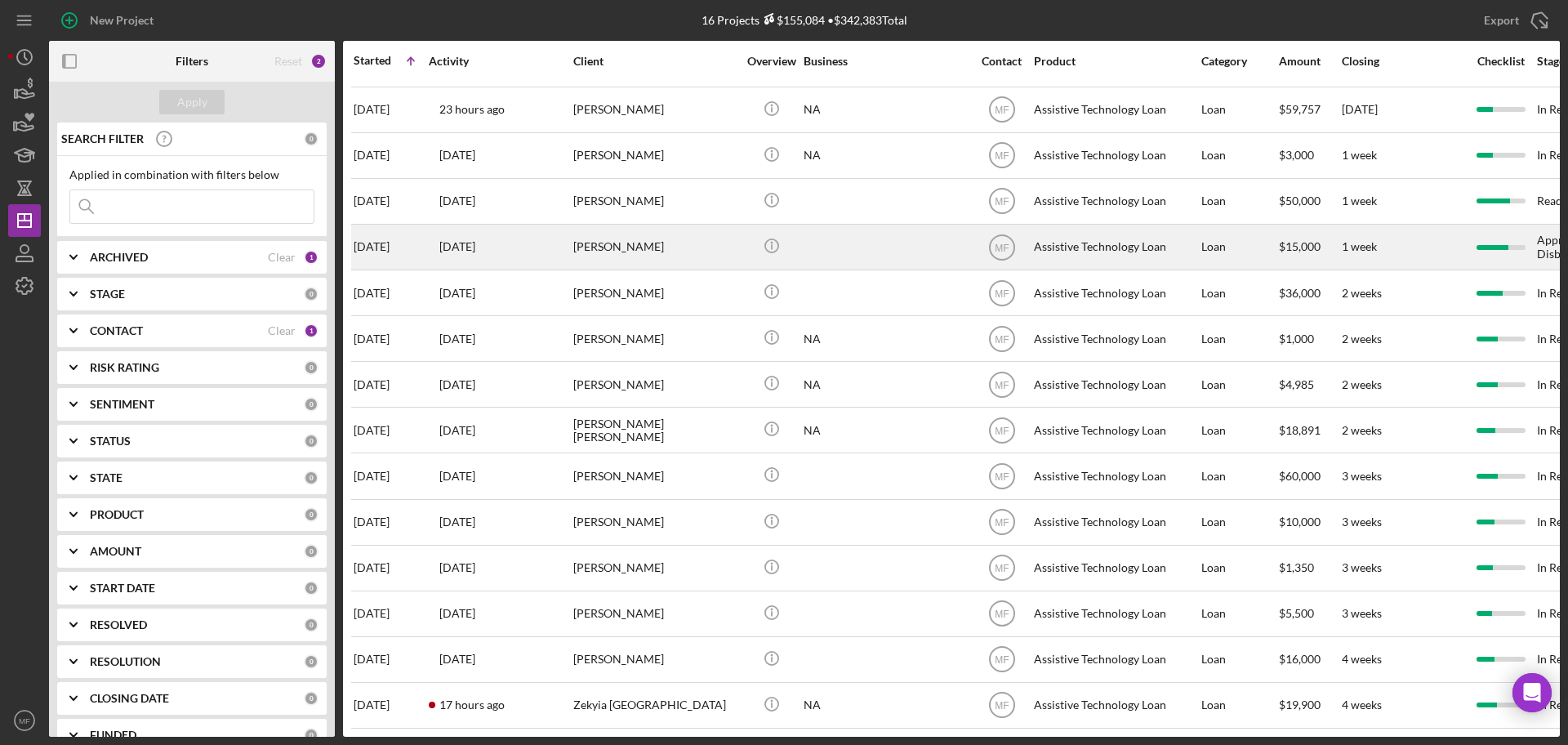
click at [637, 239] on div "[PERSON_NAME]" at bounding box center [655, 246] width 164 height 43
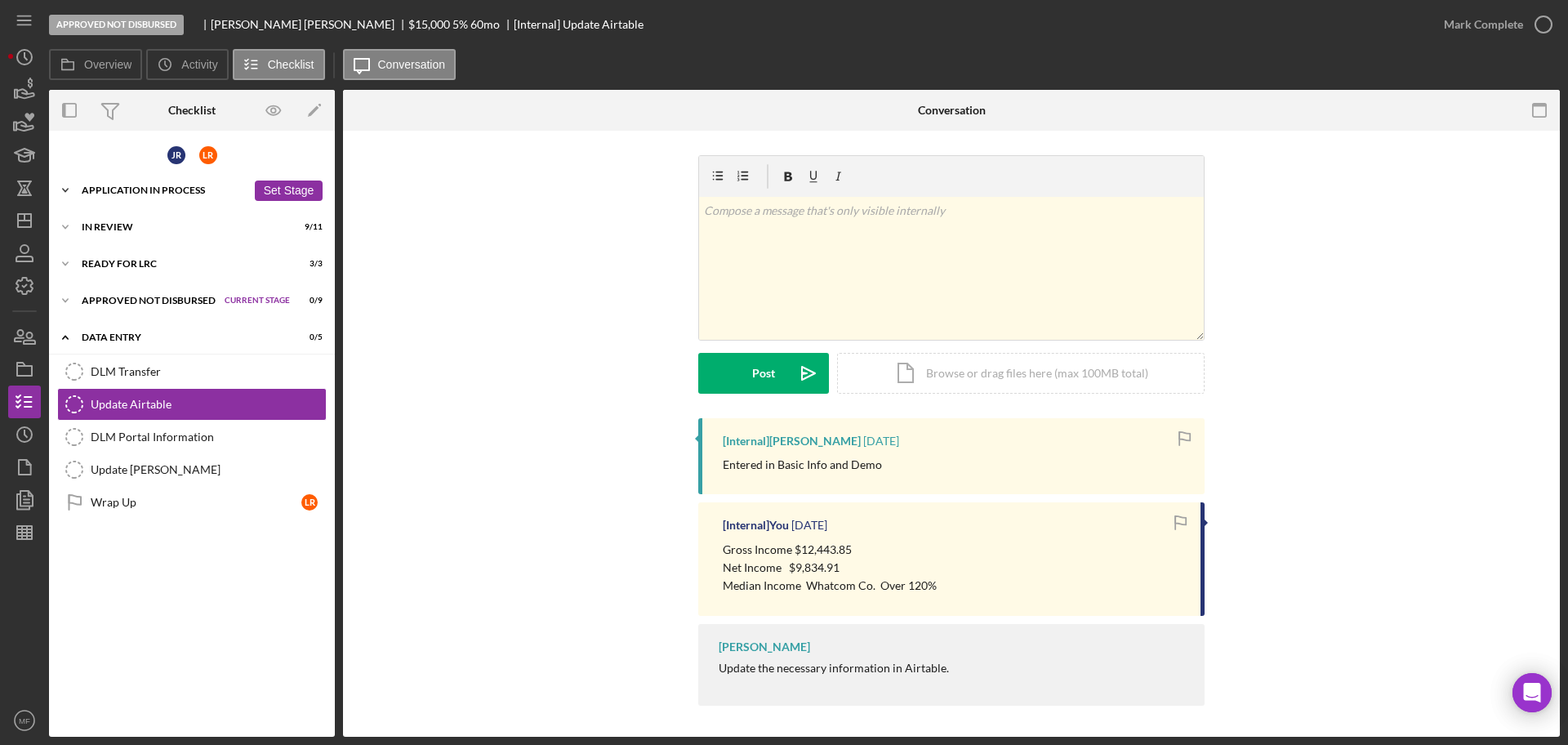
click at [141, 194] on div "Application In Process" at bounding box center [164, 191] width 165 height 10
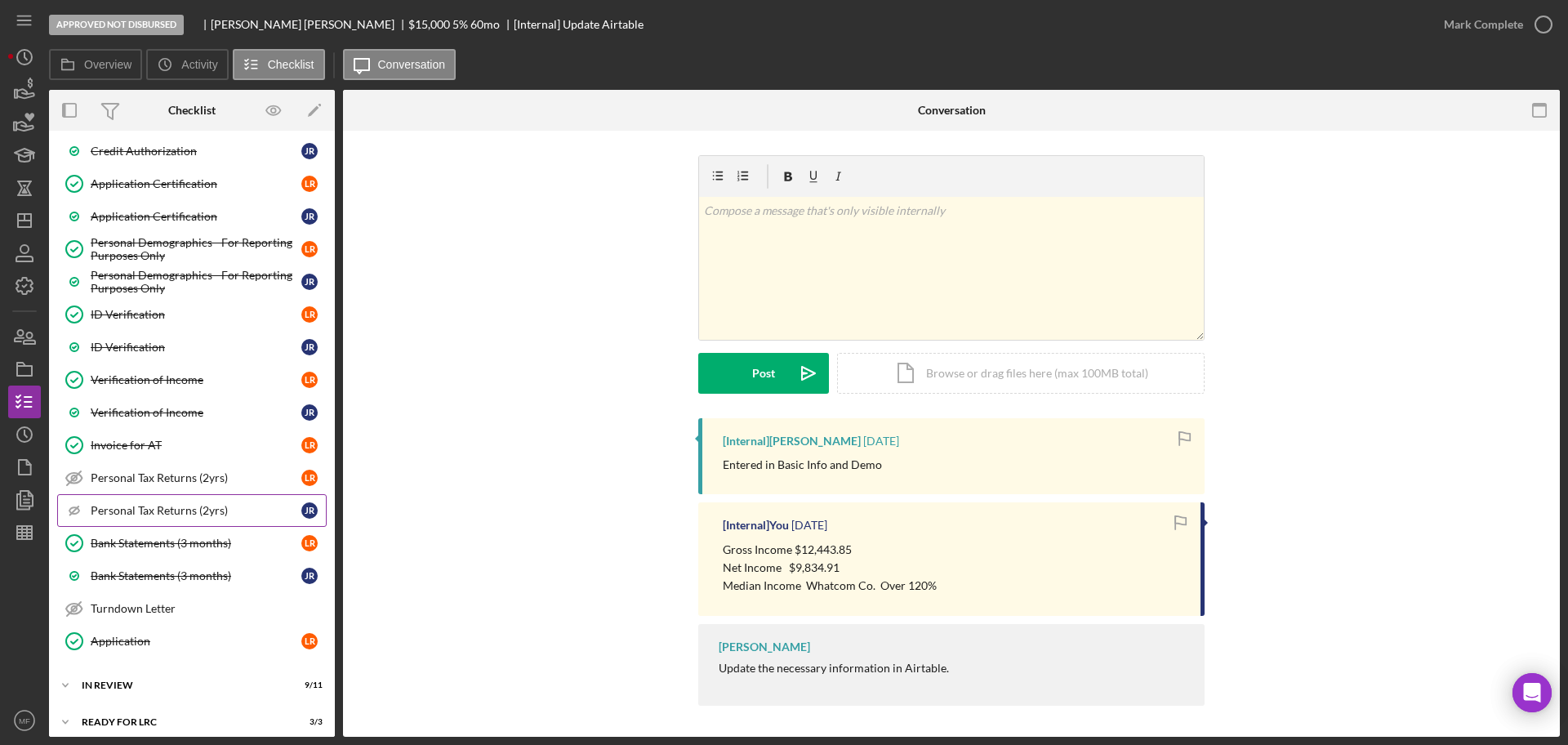
scroll to position [816, 0]
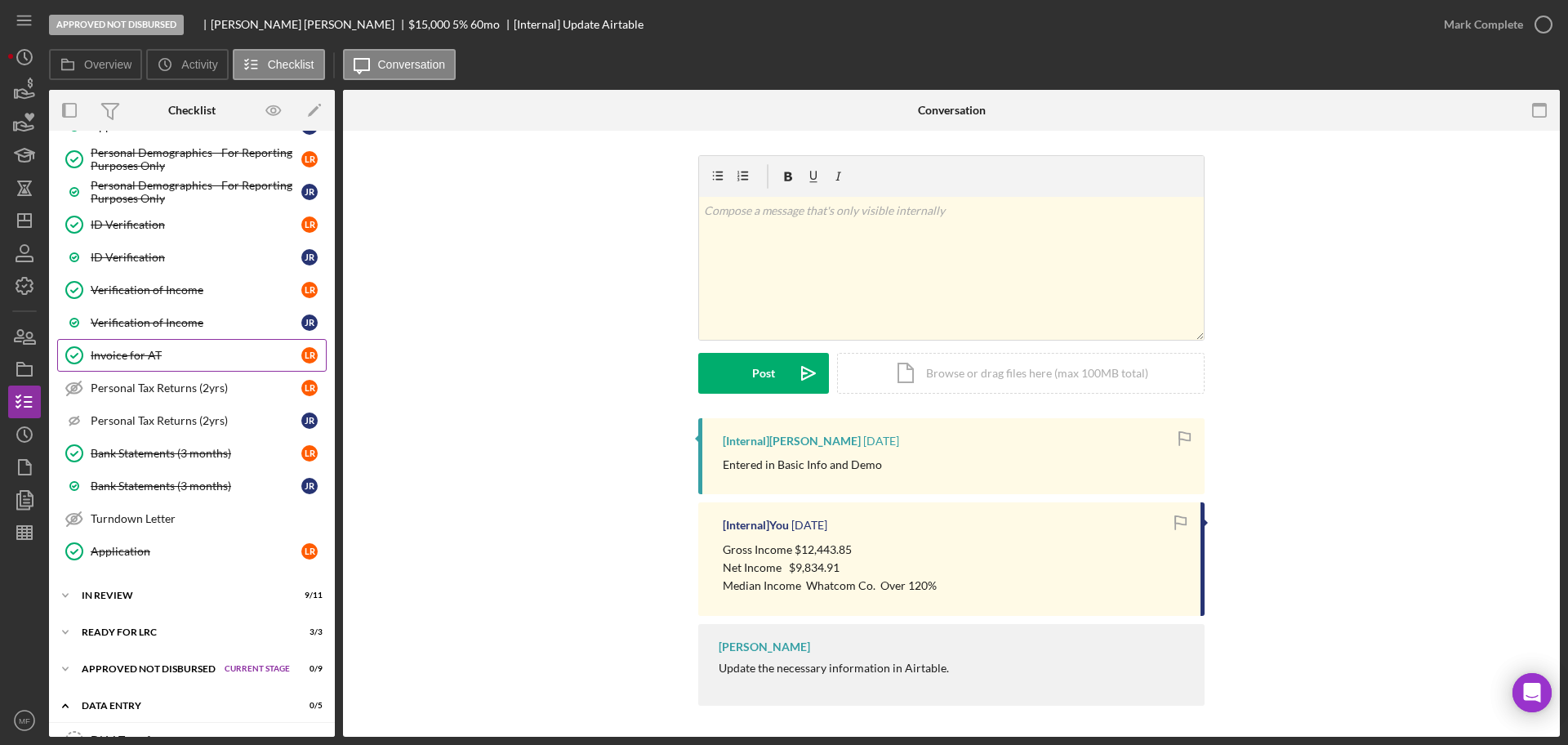
click at [154, 356] on div "Invoice for AT" at bounding box center [195, 355] width 211 height 13
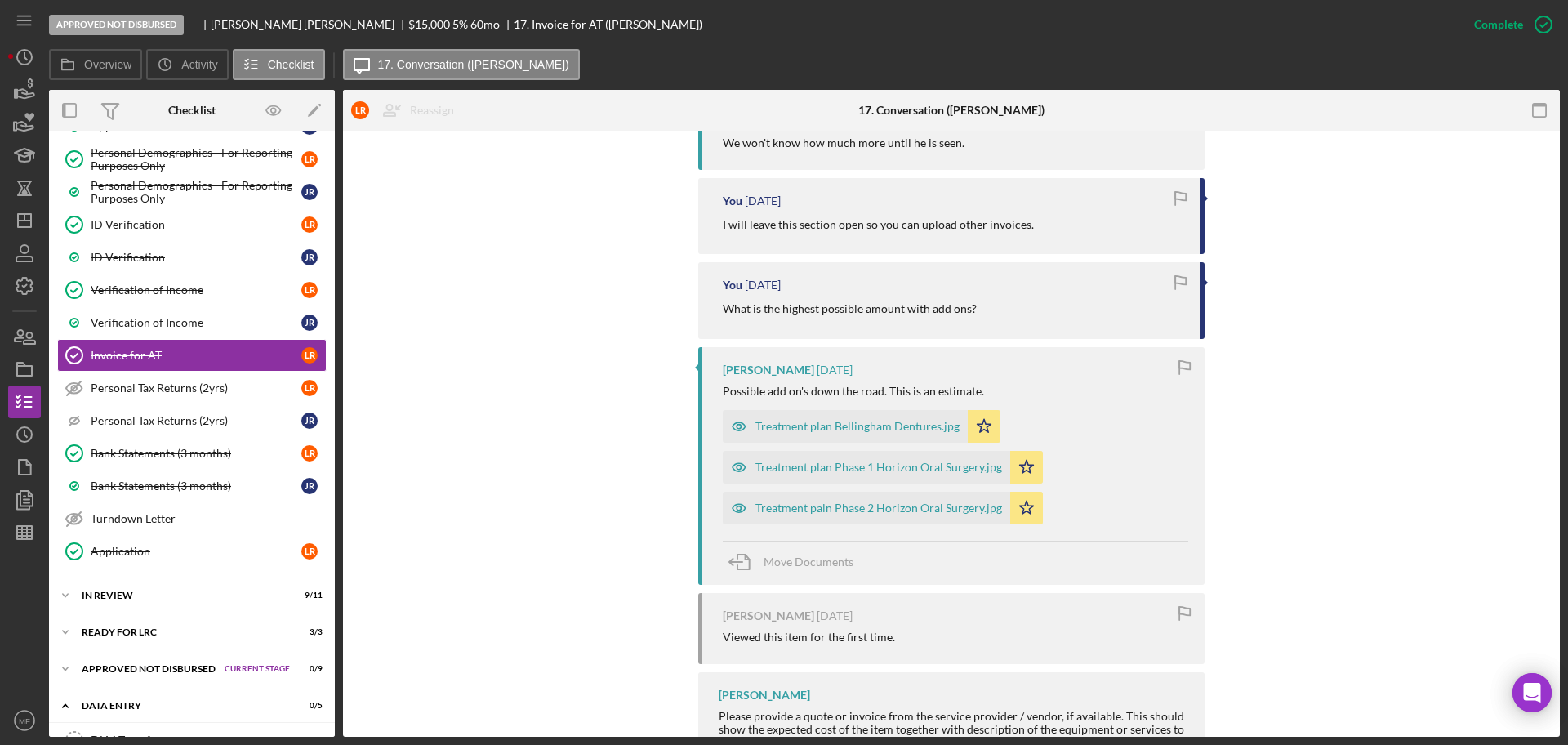
scroll to position [816, 0]
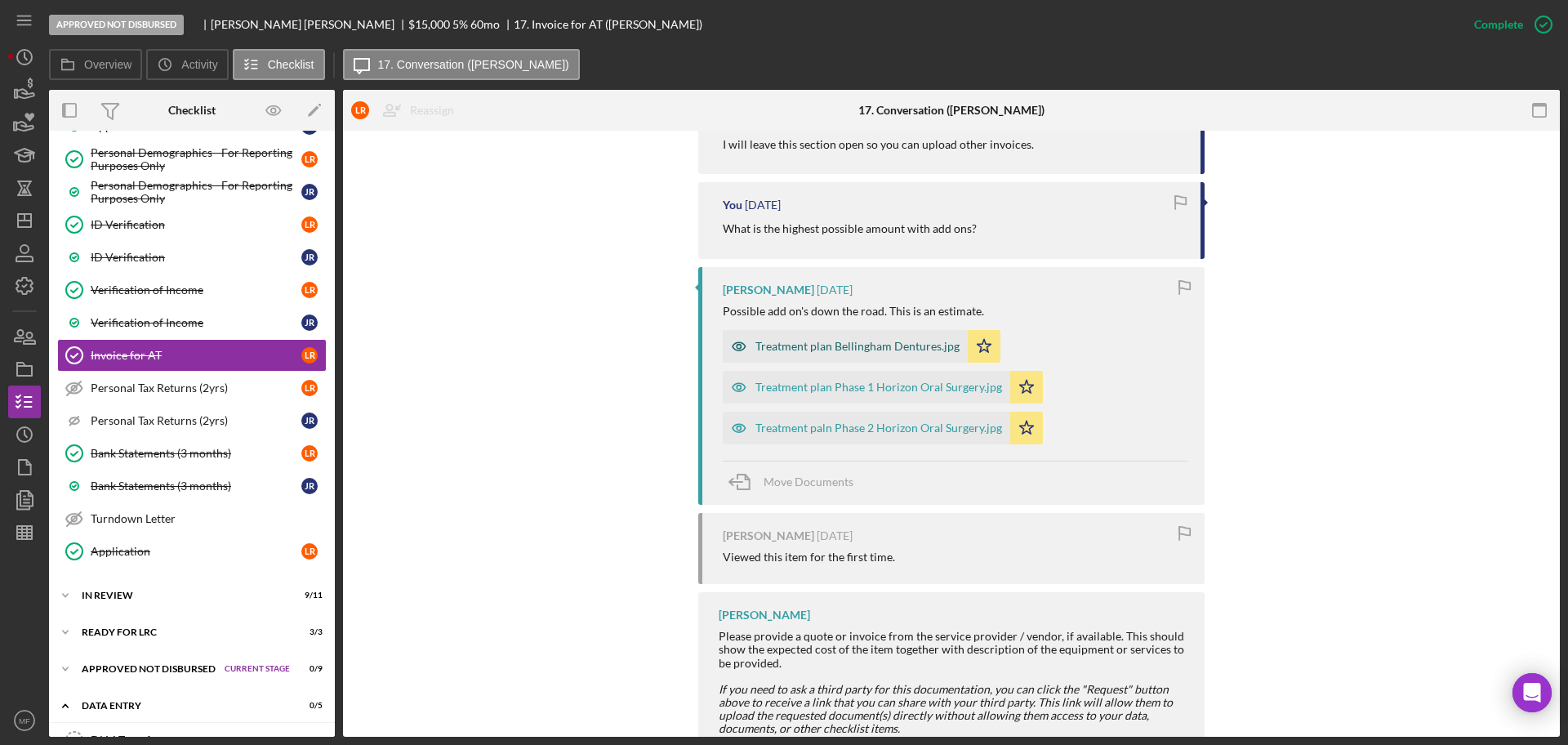
click at [865, 348] on div "Treatment plan Bellingham Dentures.jpg" at bounding box center [858, 347] width 204 height 13
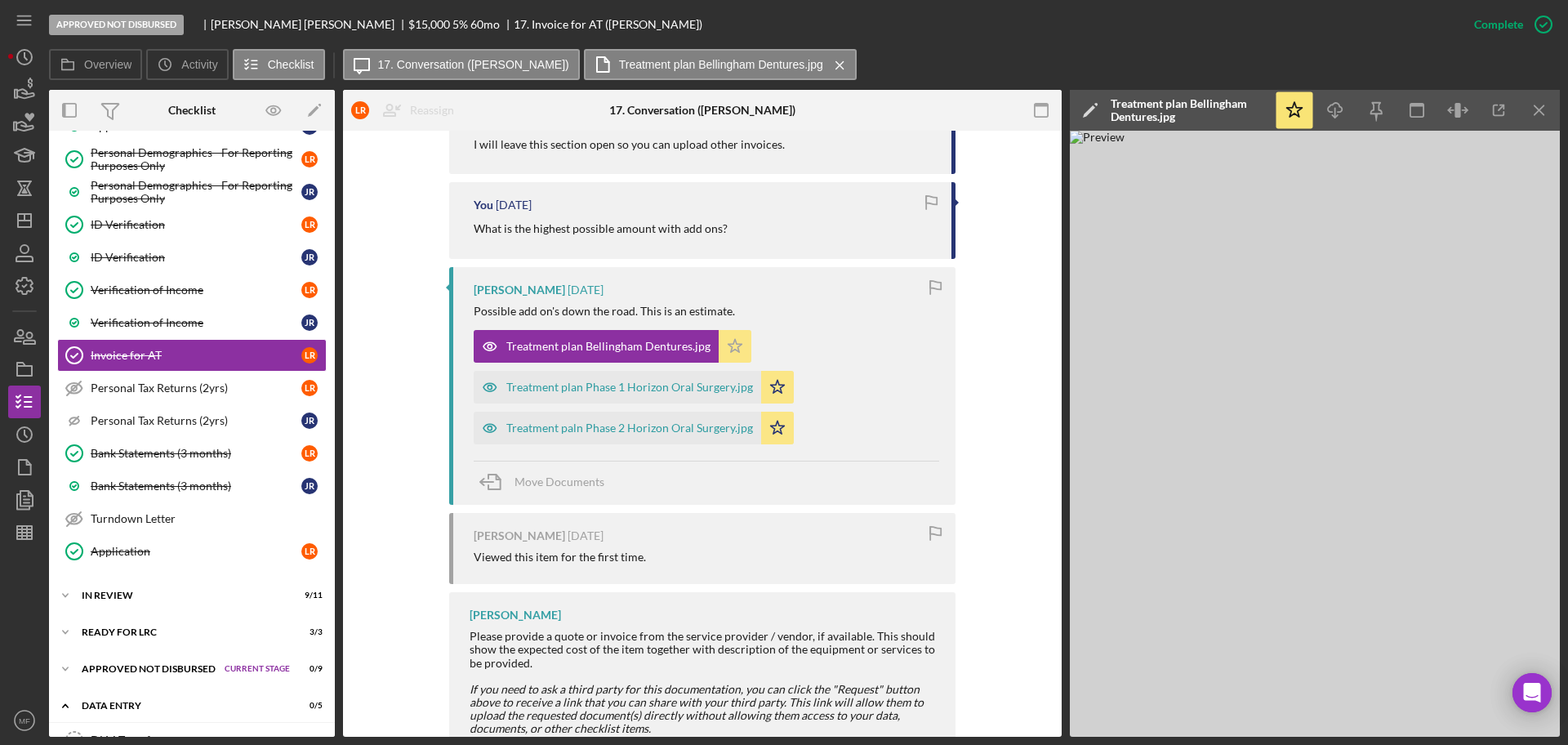
click at [730, 341] on polygon "button" at bounding box center [735, 346] width 13 height 13
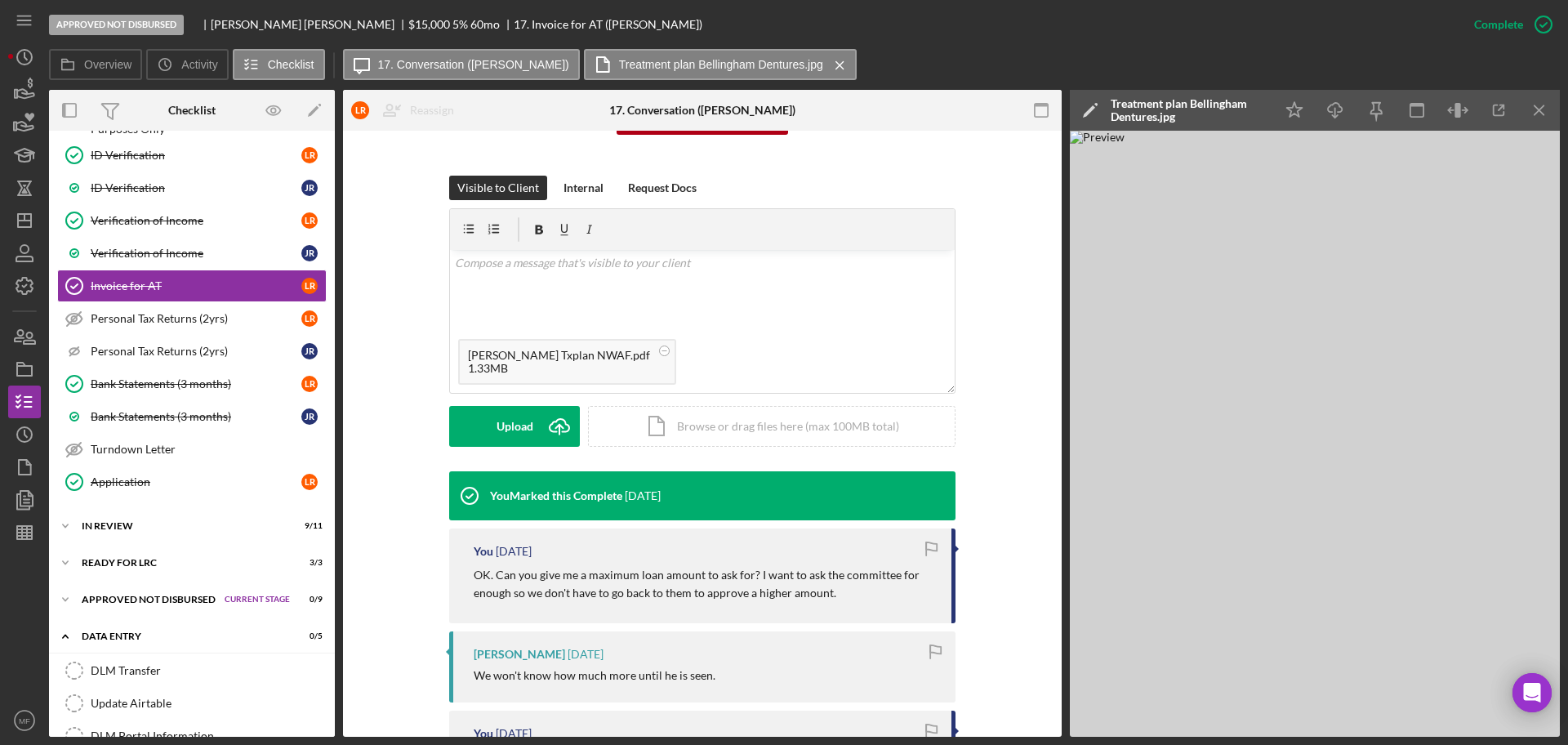
scroll to position [919, 0]
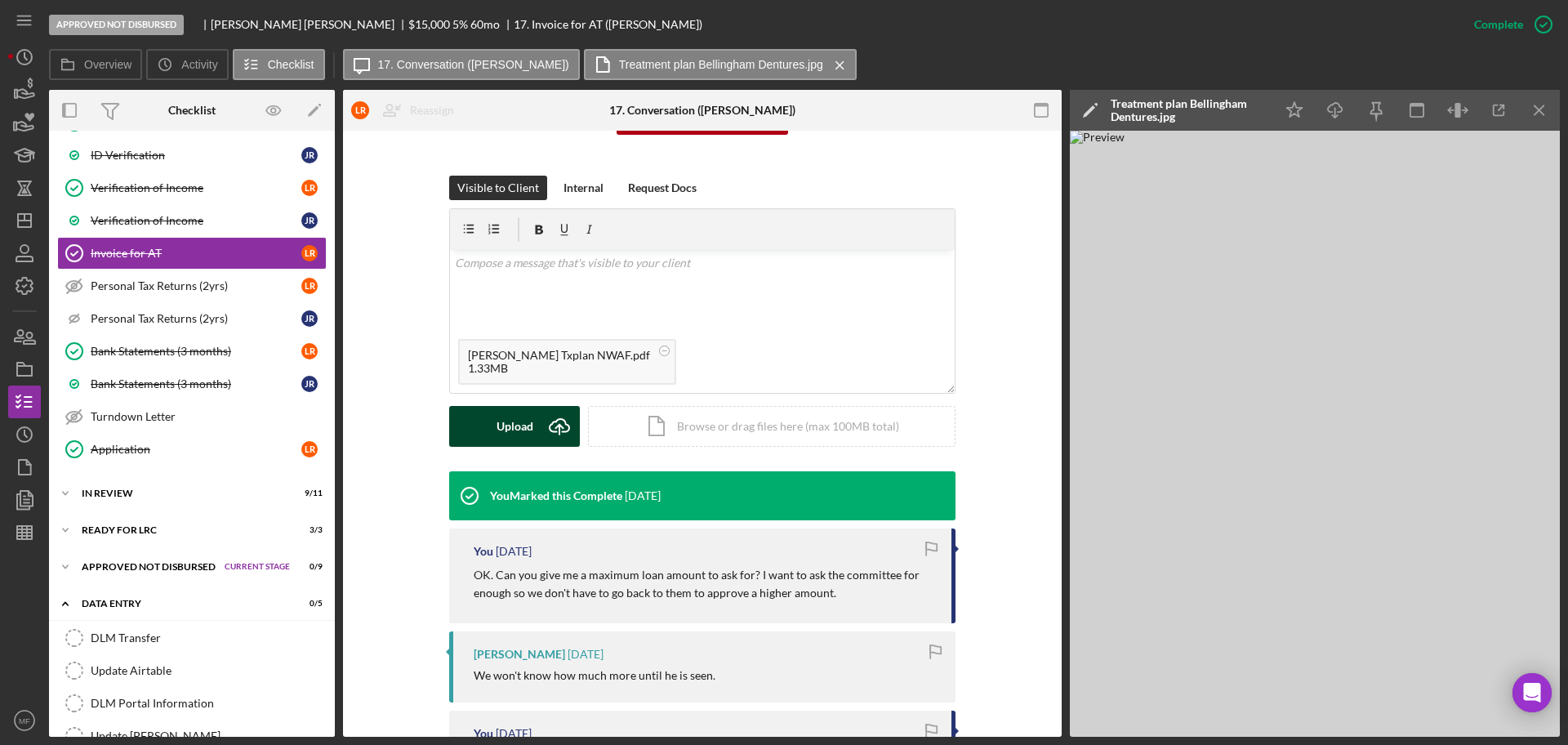
click at [493, 431] on button "Upload Icon/Upload" at bounding box center [515, 426] width 131 height 40
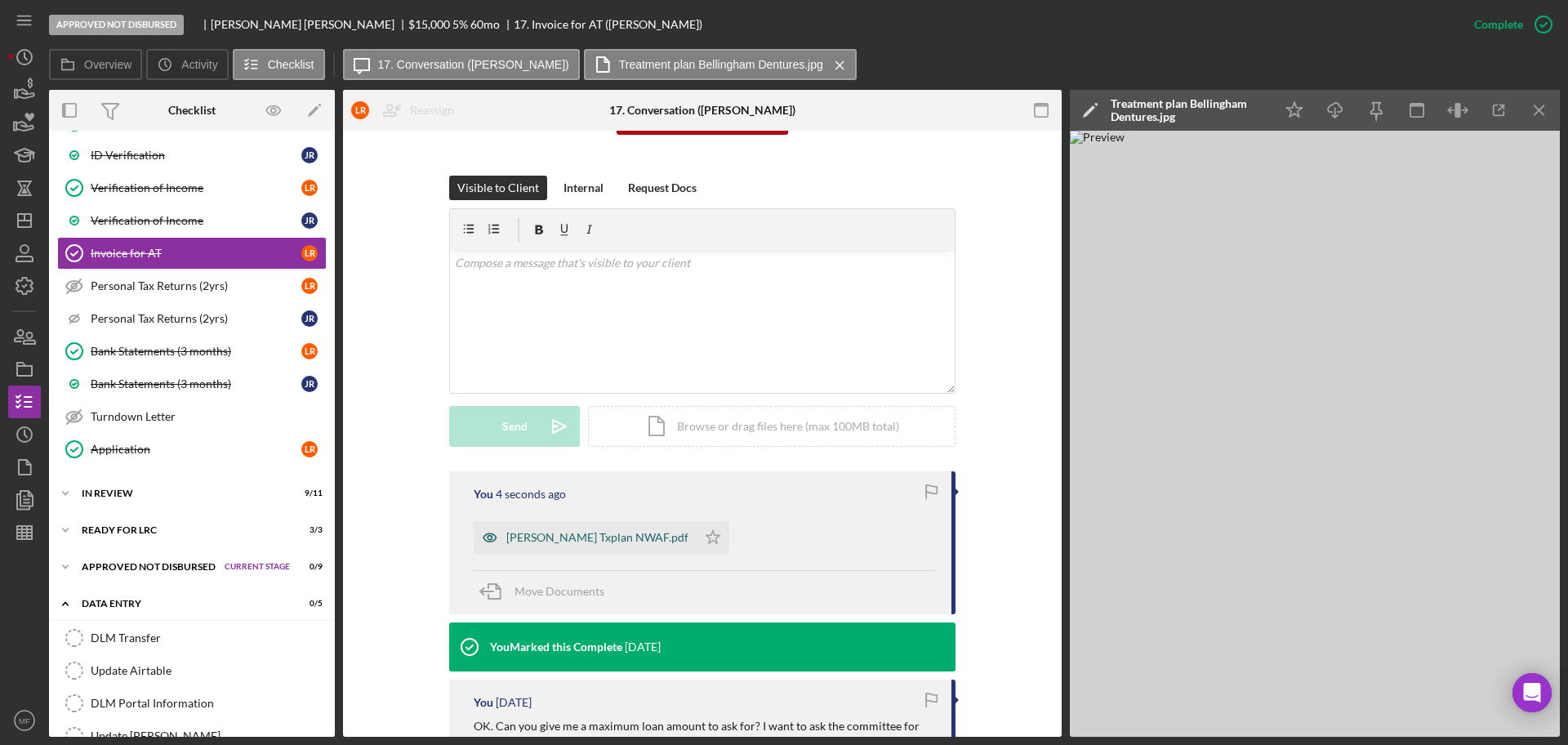
click at [558, 540] on div "[PERSON_NAME] Txplan NWAF.pdf" at bounding box center [597, 538] width 182 height 13
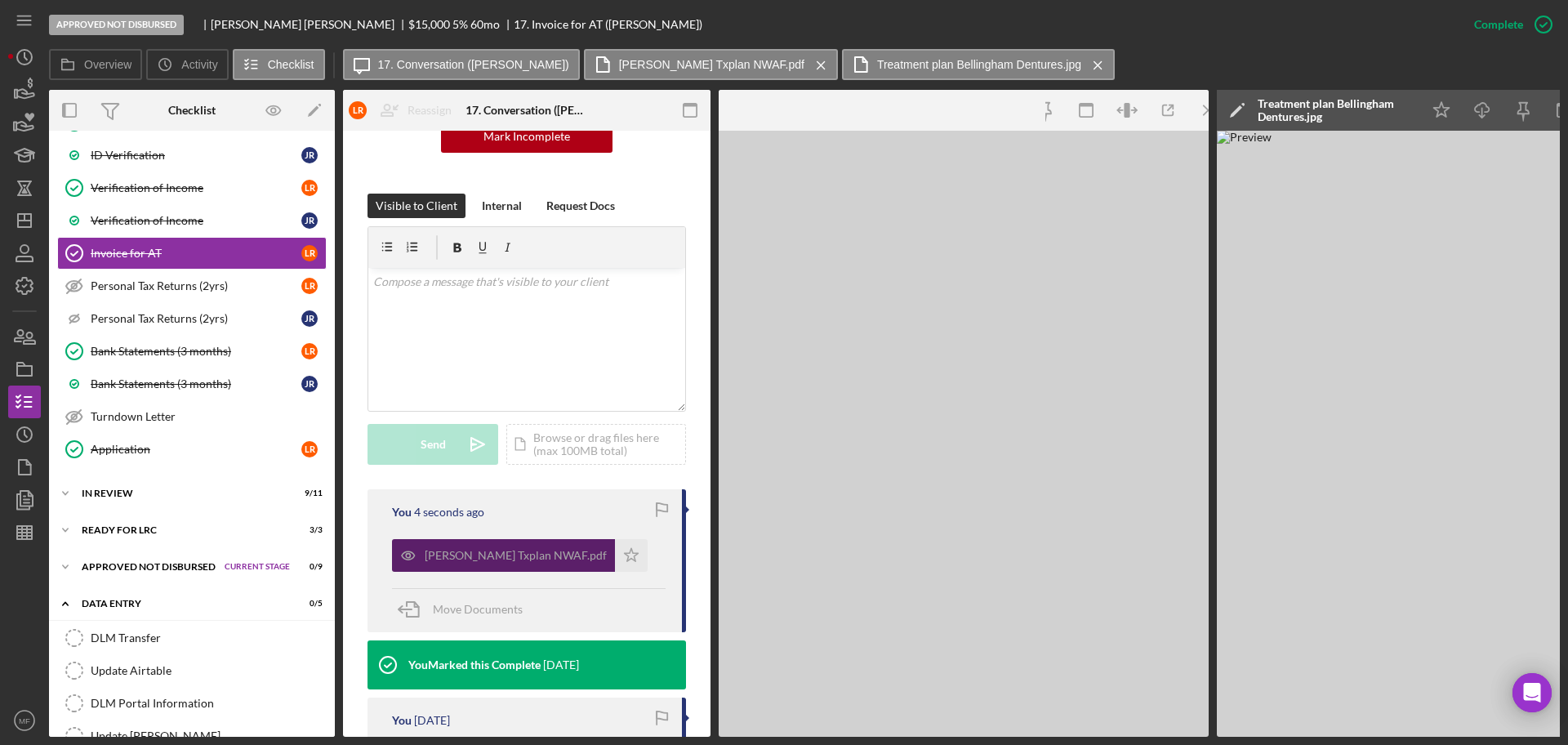
scroll to position [222, 0]
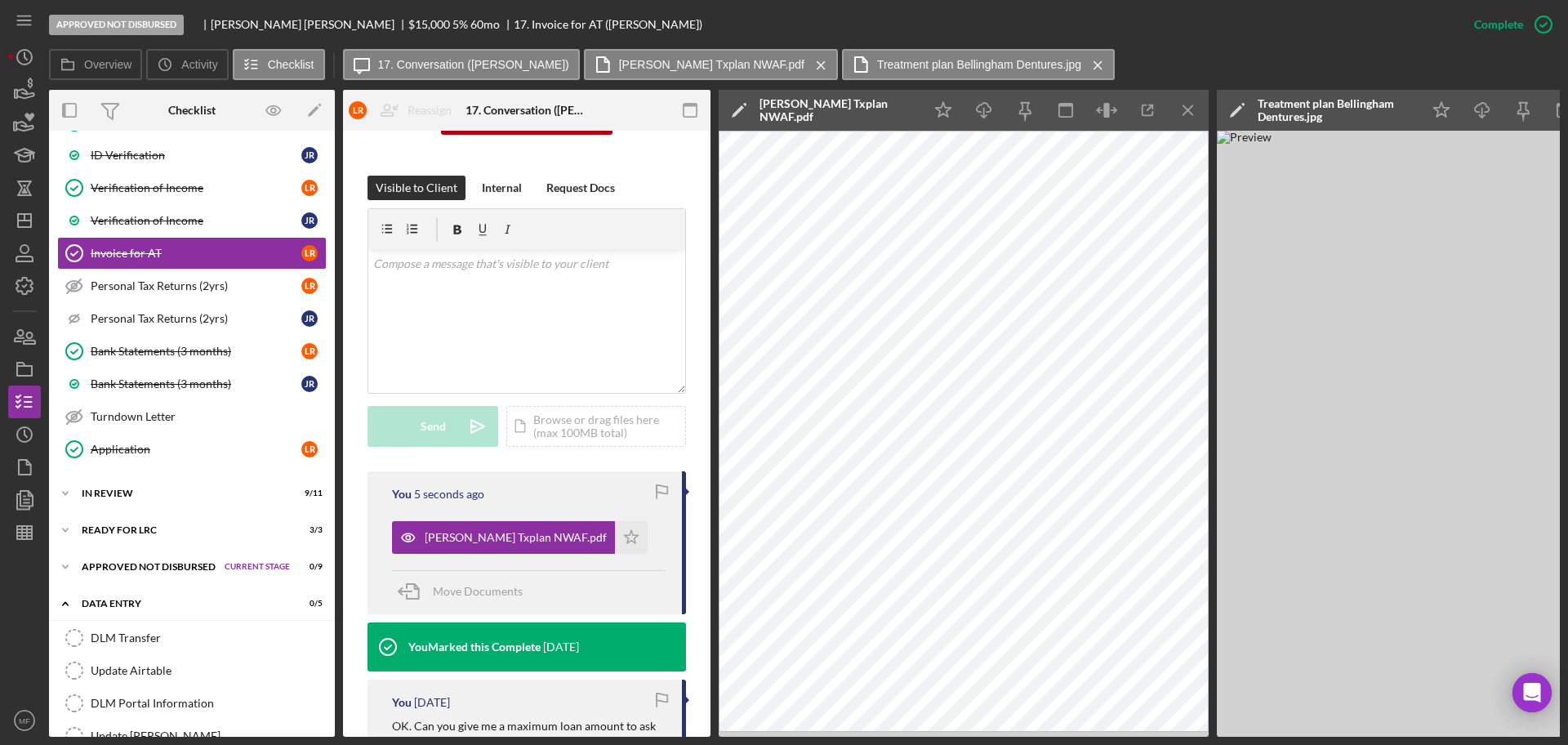
click at [882, 111] on div "[PERSON_NAME] Txplan NWAF.pdf" at bounding box center [836, 110] width 155 height 26
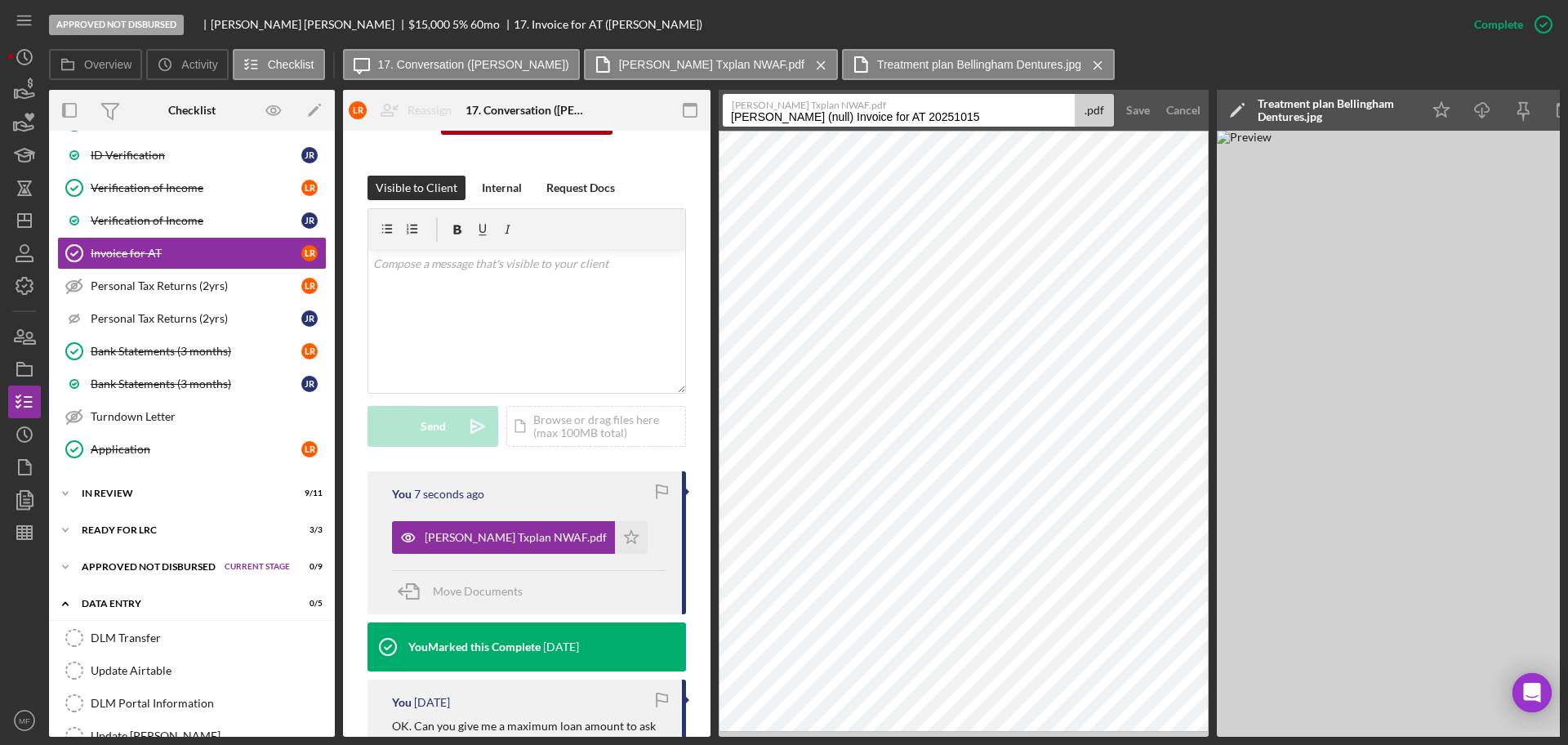
drag, startPoint x: 998, startPoint y: 112, endPoint x: 632, endPoint y: 117, distance: 366.0
click at [632, 117] on div "Overview Internal Workflow Stage Approved Not Disbursed Icon/Dropdown Arrow Arc…" at bounding box center [805, 413] width 1511 height 647
type input "Treatment Plan_Bellingham Dentures"
click at [1134, 118] on div "Save" at bounding box center [1138, 111] width 24 height 33
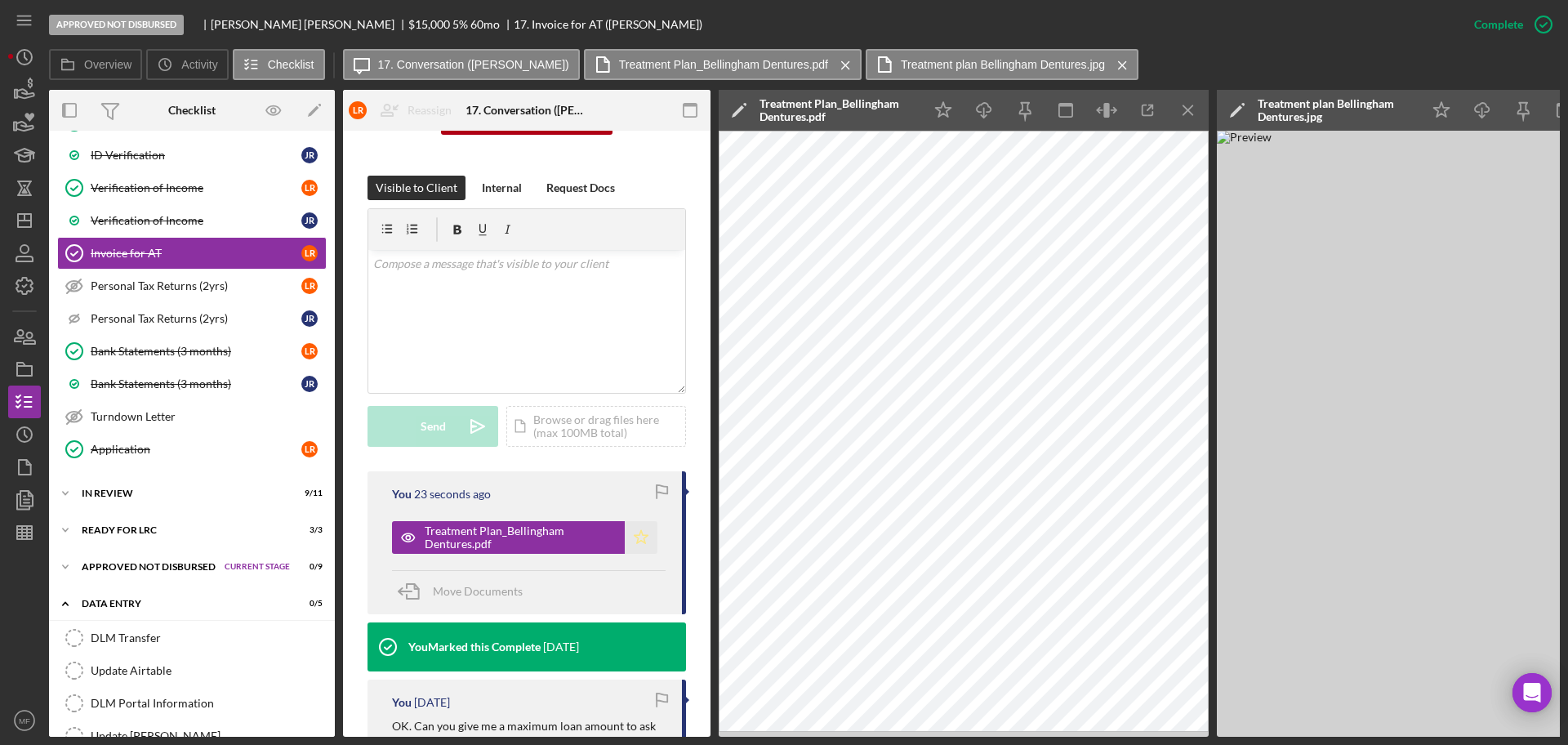
click at [635, 536] on icon "Icon/Star" at bounding box center [641, 537] width 33 height 33
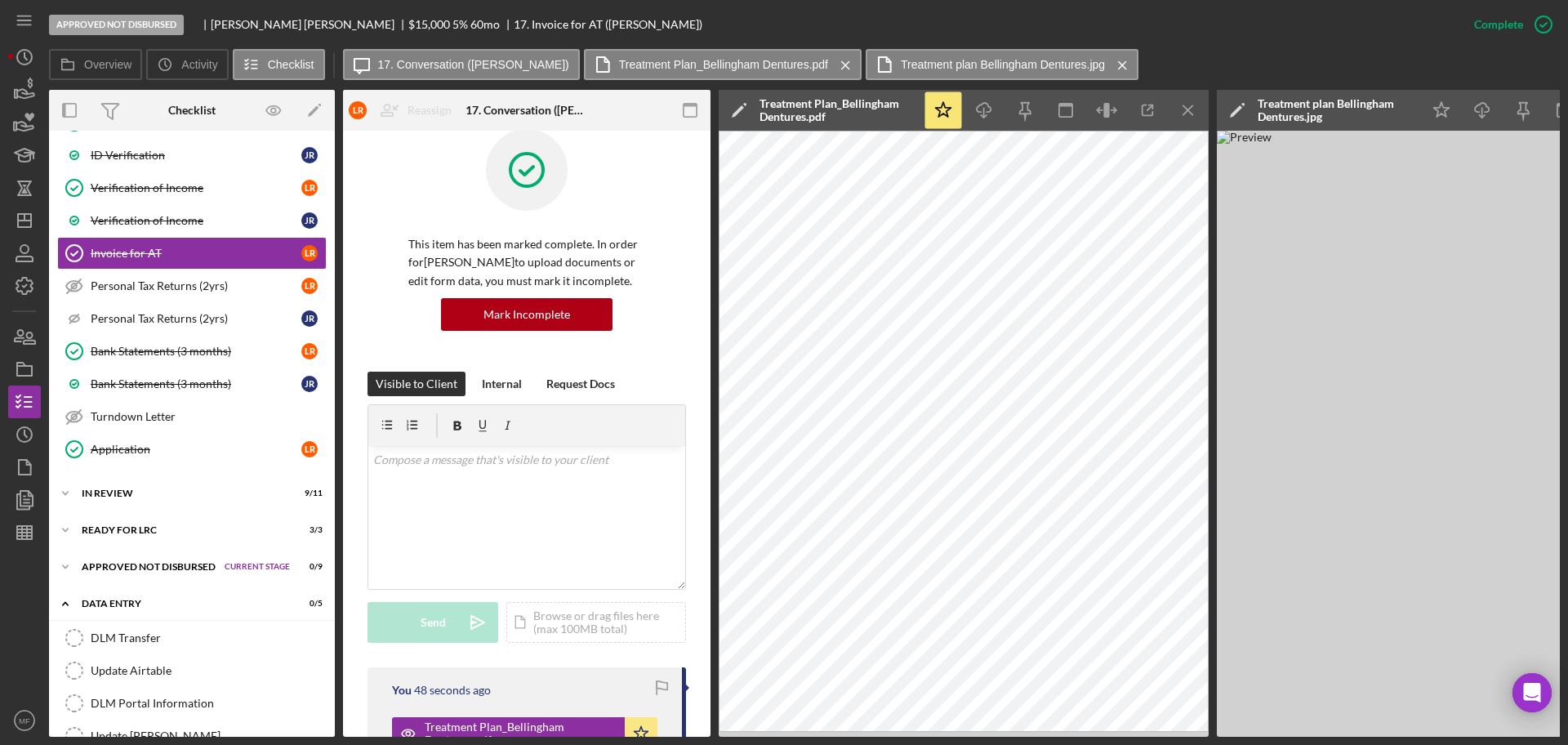
scroll to position [0, 0]
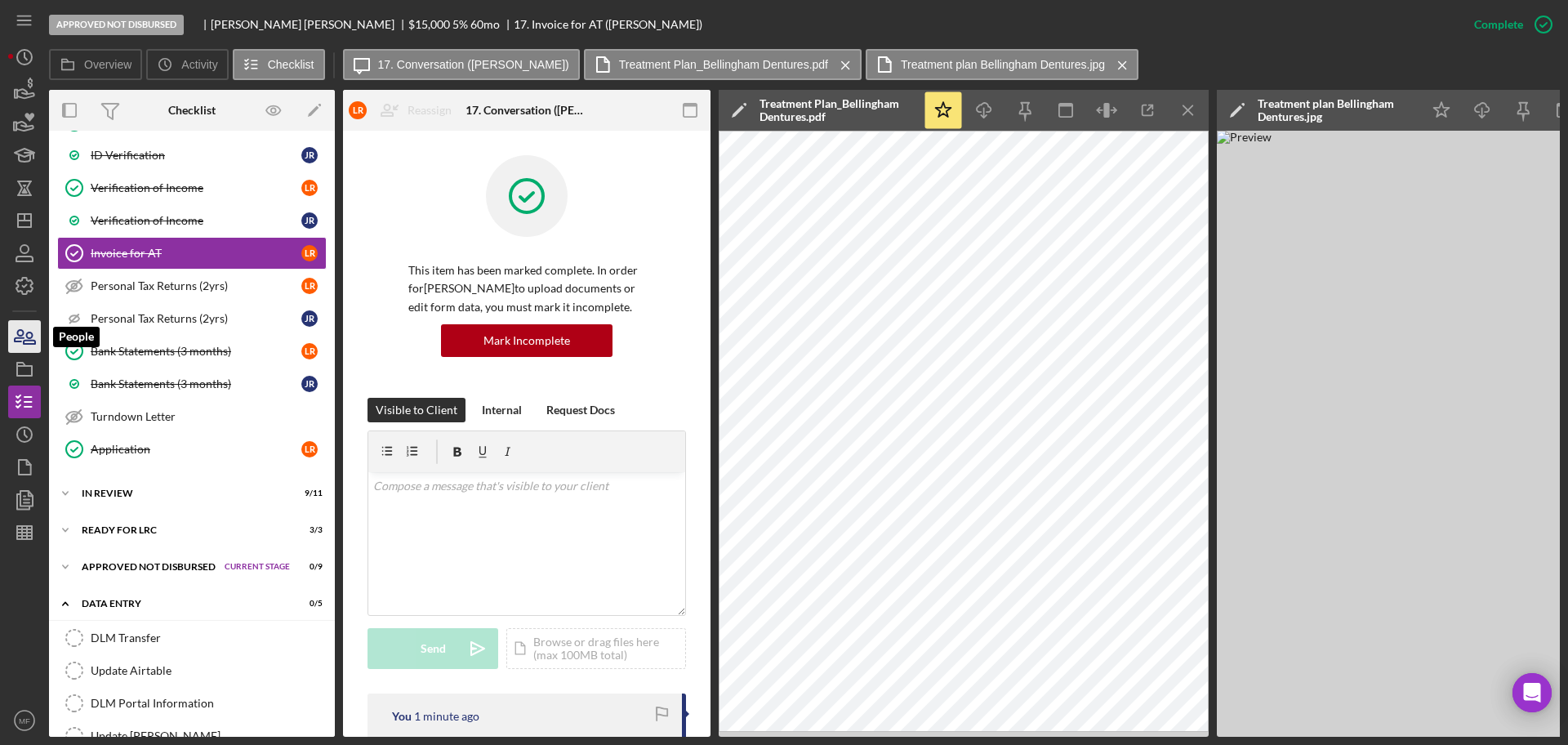
click at [27, 344] on icon "button" at bounding box center [30, 338] width 12 height 12
